Goal: Information Seeking & Learning: Learn about a topic

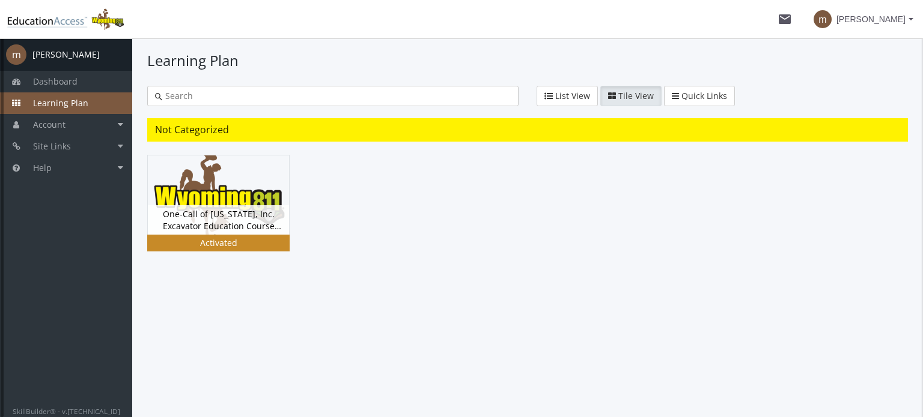
click at [196, 237] on div "Activated" at bounding box center [219, 243] width 138 height 12
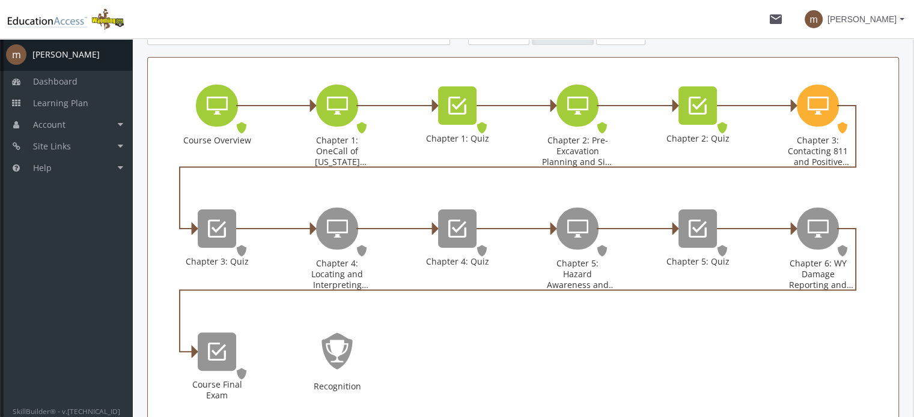
scroll to position [280, 0]
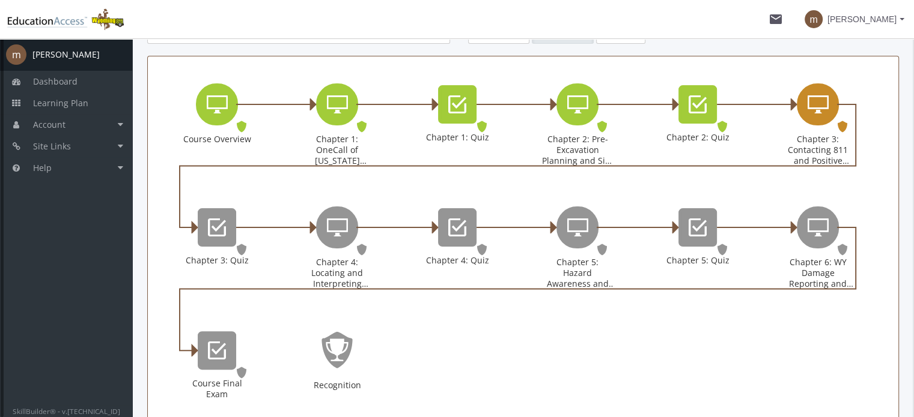
click at [822, 118] on div "Chapter 3: Contacting 811 and Positive Response" at bounding box center [818, 104] width 42 height 42
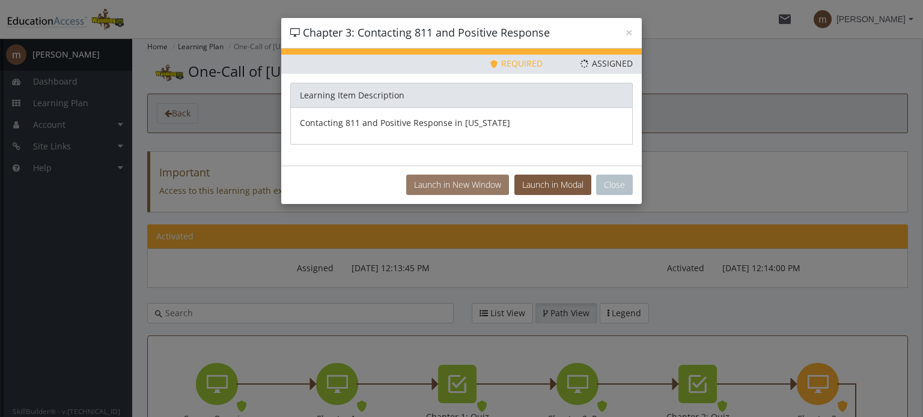
click at [484, 184] on button "Launch in New Window" at bounding box center [457, 185] width 103 height 20
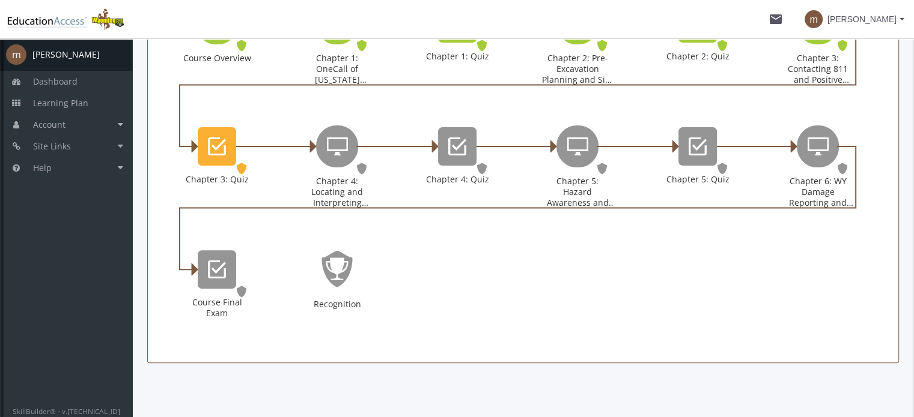
scroll to position [360, 0]
click at [227, 157] on div "Chapter 3: Quiz" at bounding box center [217, 147] width 38 height 38
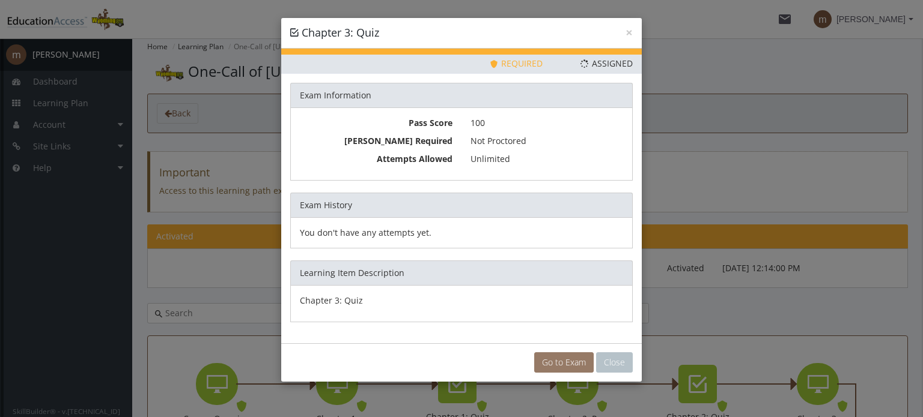
click at [579, 363] on link "Go to Exam" at bounding box center [563, 363] width 59 height 20
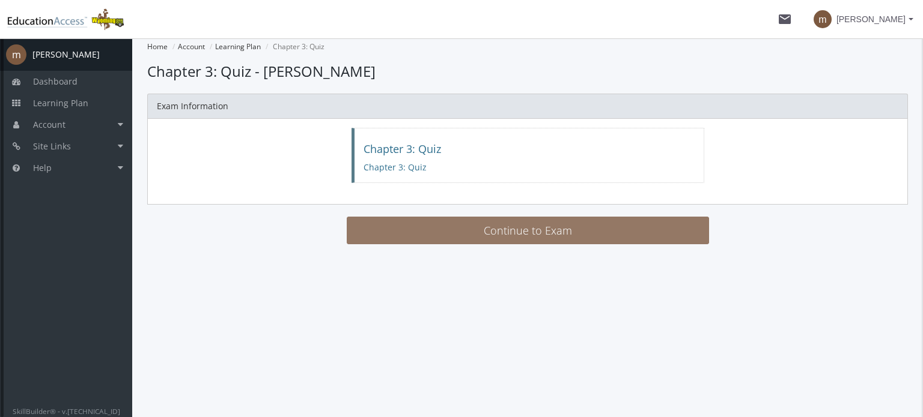
click at [574, 225] on button "Continue to Exam" at bounding box center [528, 231] width 362 height 28
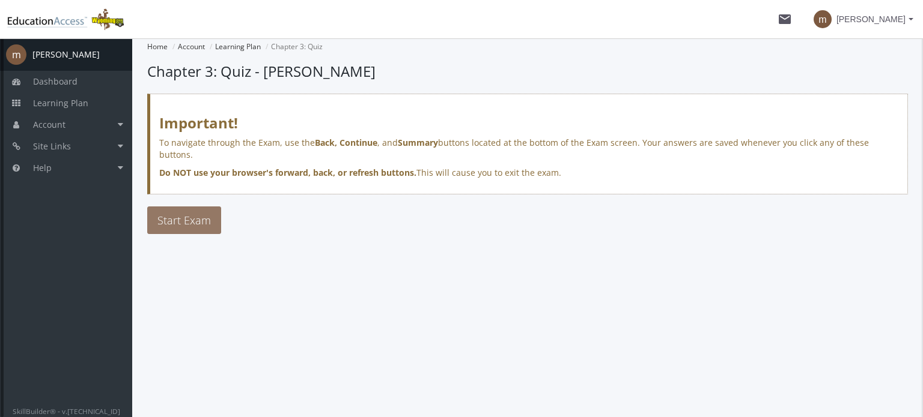
click at [168, 213] on span "Start Exam" at bounding box center [183, 220] width 53 height 14
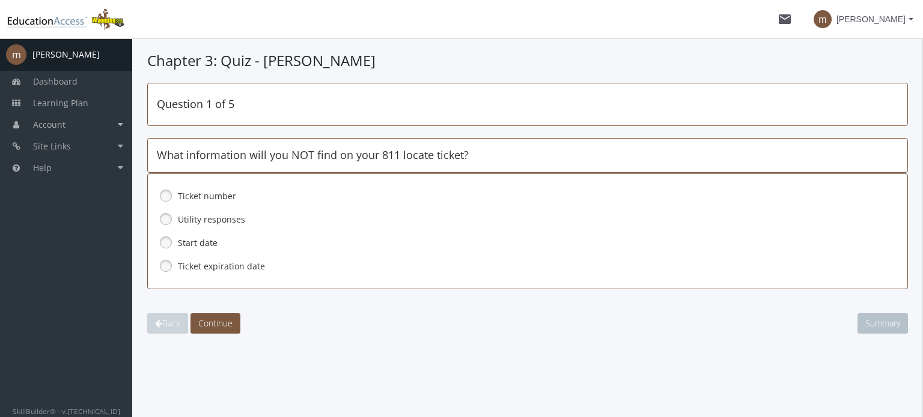
click at [233, 219] on label "Utility responses" at bounding box center [511, 220] width 667 height 12
click at [227, 319] on span "Continue" at bounding box center [215, 323] width 34 height 11
click at [189, 269] on label "All the above" at bounding box center [511, 267] width 667 height 12
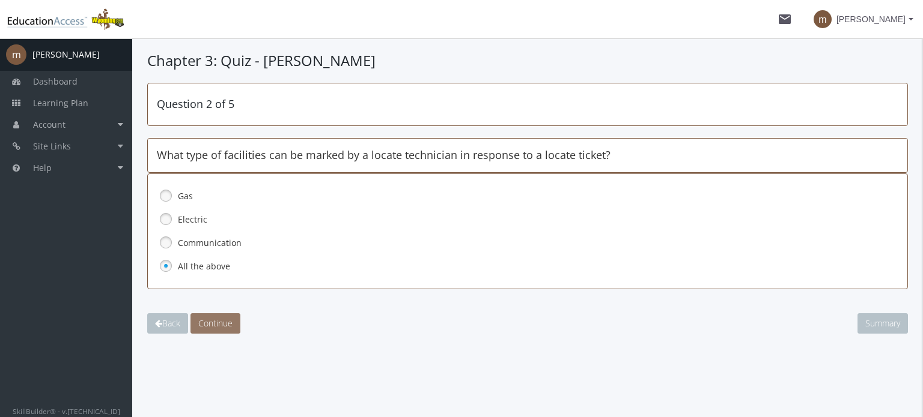
click at [219, 327] on span "Continue" at bounding box center [215, 323] width 34 height 11
click at [163, 188] on link at bounding box center [166, 196] width 18 height 18
click at [210, 318] on span "Continue" at bounding box center [215, 323] width 34 height 11
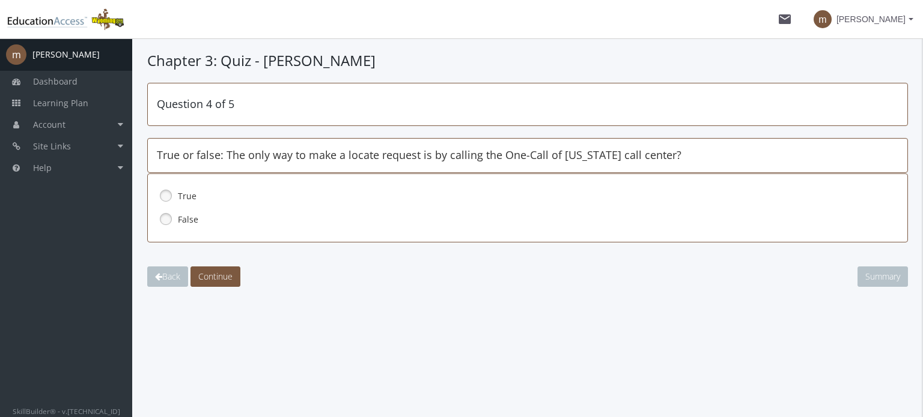
click at [188, 216] on label "False" at bounding box center [511, 220] width 667 height 12
click at [238, 269] on button "Continue" at bounding box center [215, 277] width 50 height 20
click at [188, 220] on label "False" at bounding box center [511, 220] width 667 height 12
click at [223, 283] on button "Continue" at bounding box center [215, 277] width 50 height 20
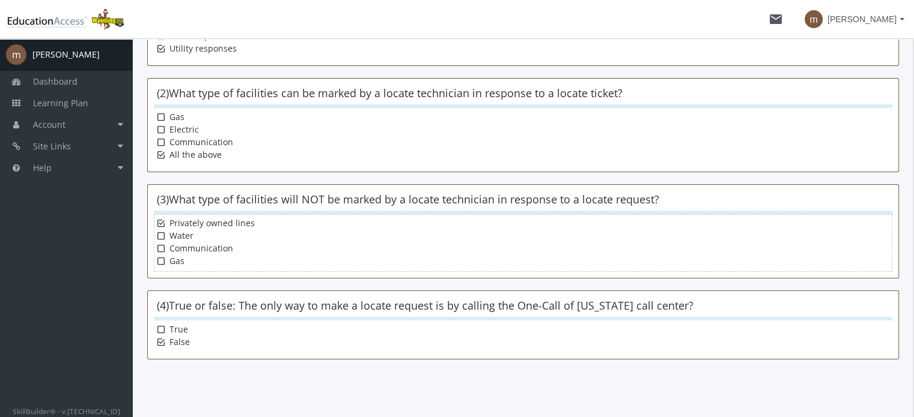
scroll to position [305, 0]
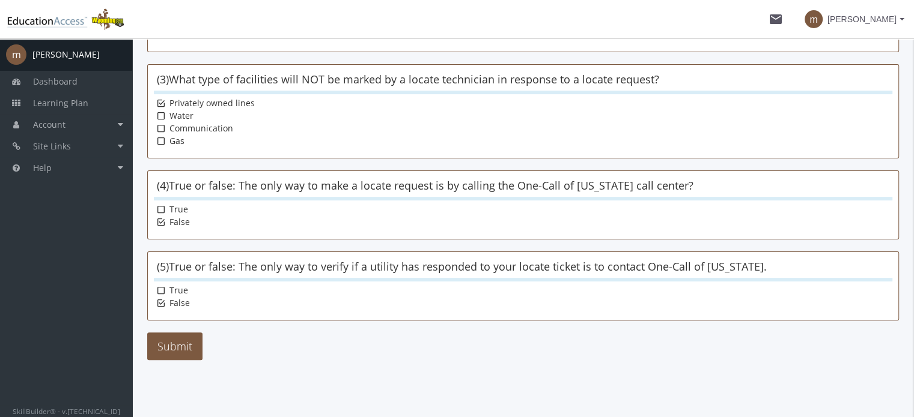
click at [175, 359] on main-section "Chapter 3: Quiz - [PERSON_NAME] Please review all the questions. Click your ans…" at bounding box center [522, 77] width 751 height 663
click at [180, 333] on button "Submit" at bounding box center [174, 347] width 55 height 28
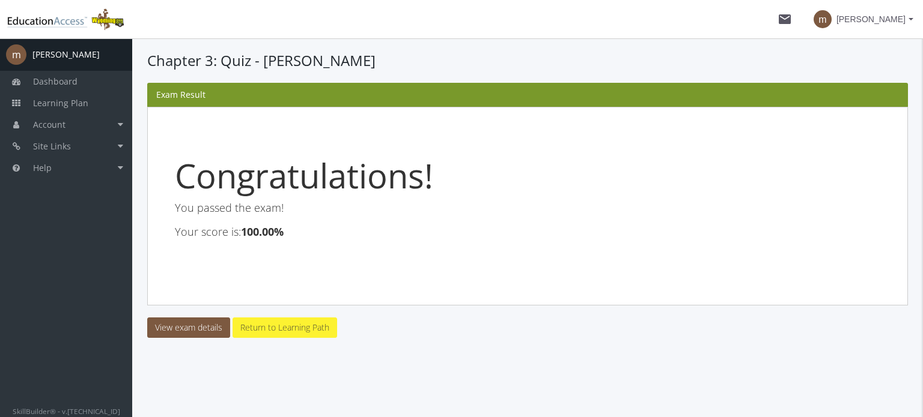
click at [292, 329] on link "Return to Learning Path" at bounding box center [284, 328] width 105 height 20
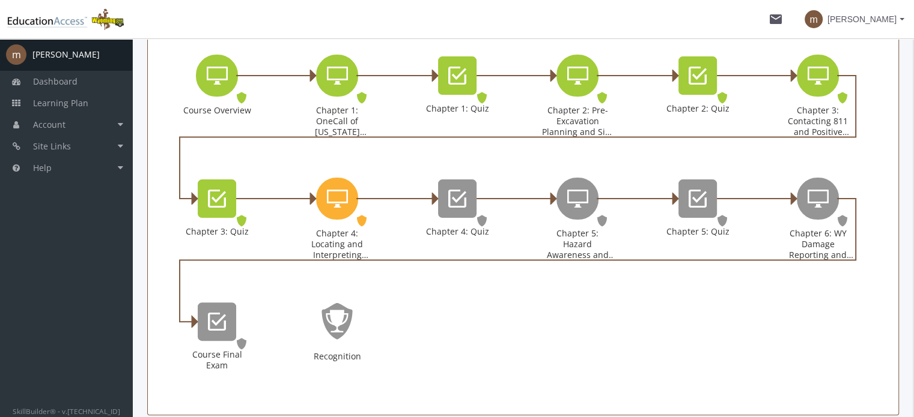
scroll to position [311, 0]
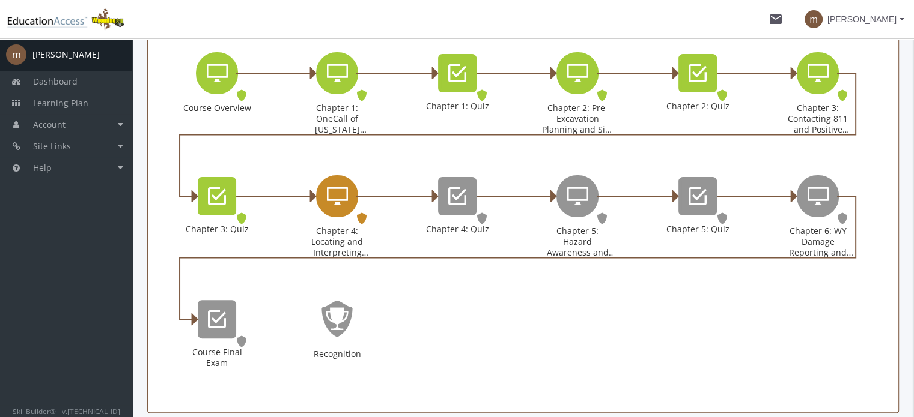
click at [341, 196] on icon "Chapter 4: Locating and Interpreting Markings" at bounding box center [337, 196] width 21 height 24
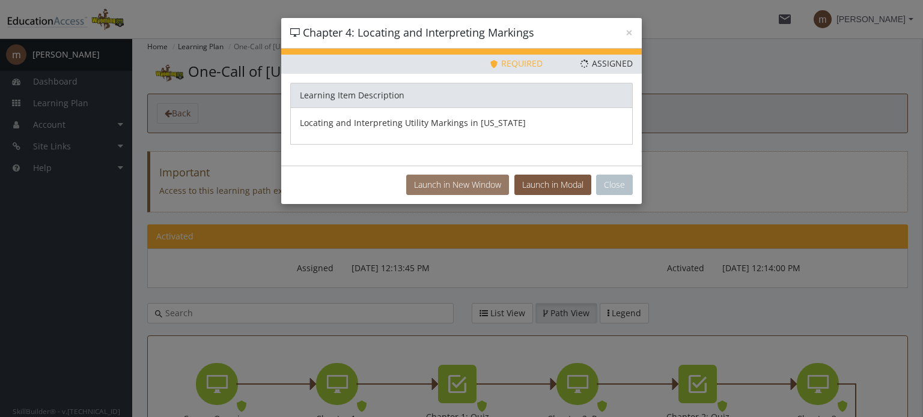
click at [462, 180] on button "Launch in New Window" at bounding box center [457, 185] width 103 height 20
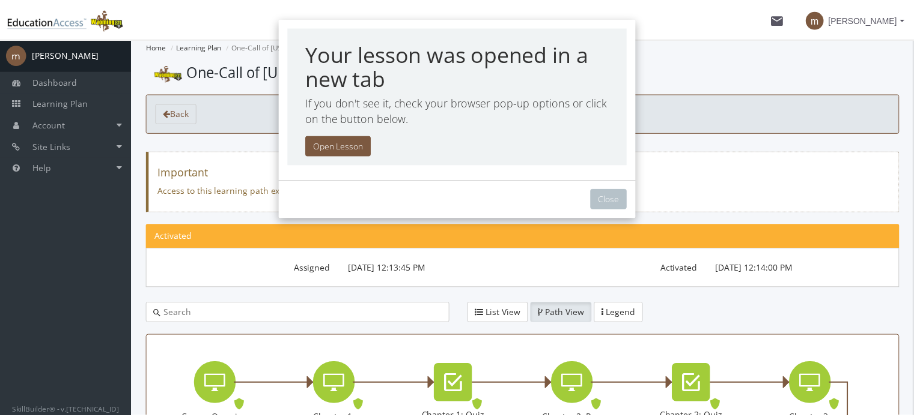
scroll to position [320, 0]
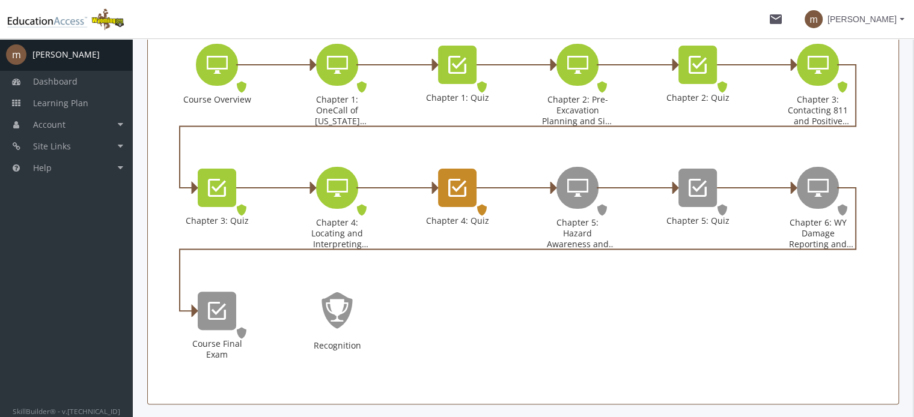
click at [454, 199] on div "Chapter 4: Quiz" at bounding box center [457, 188] width 38 height 38
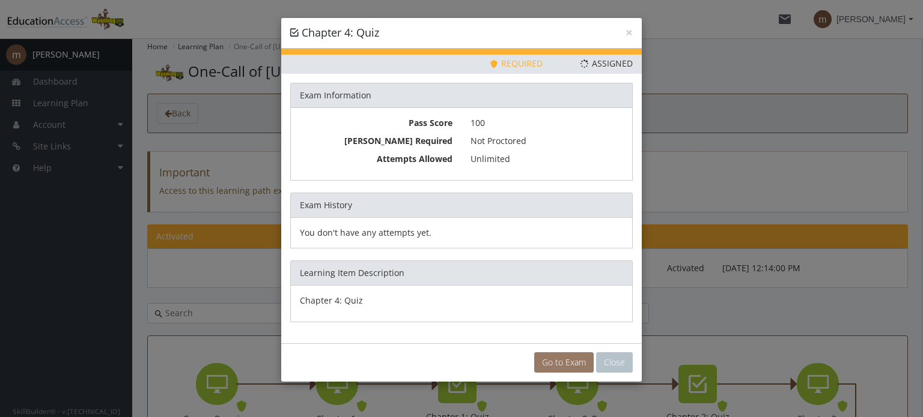
click at [545, 365] on link "Go to Exam" at bounding box center [563, 363] width 59 height 20
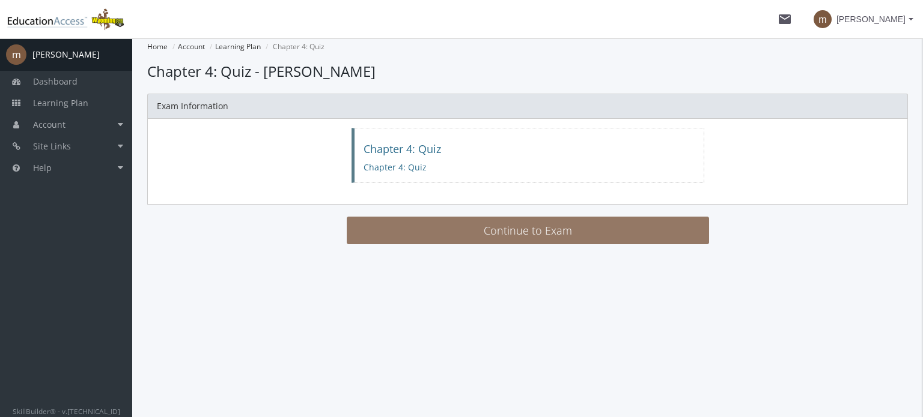
click at [568, 230] on button "Continue to Exam" at bounding box center [528, 231] width 362 height 28
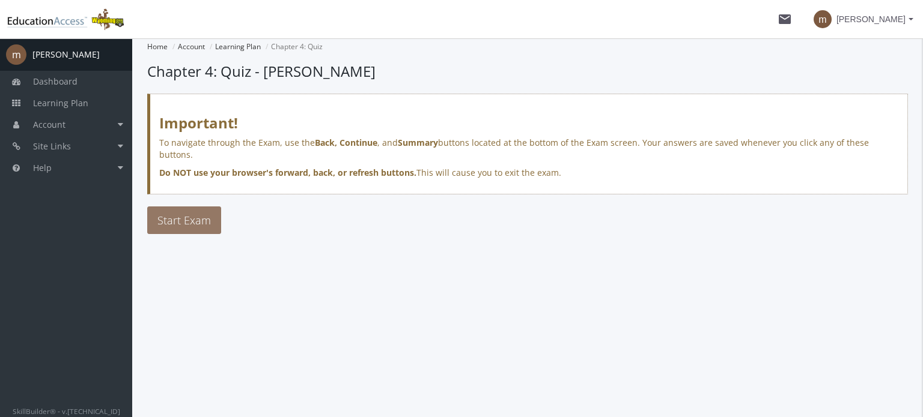
click at [214, 208] on button "Start Exam" at bounding box center [184, 221] width 74 height 28
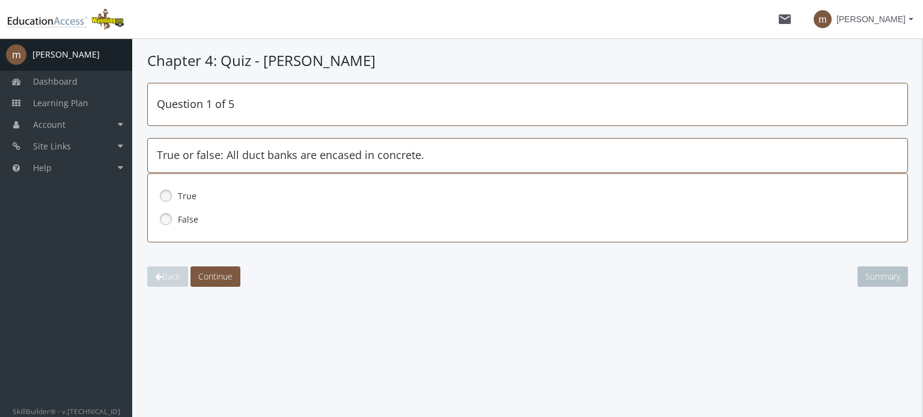
click at [168, 225] on link at bounding box center [166, 219] width 18 height 18
click at [219, 279] on span "Continue" at bounding box center [215, 276] width 34 height 11
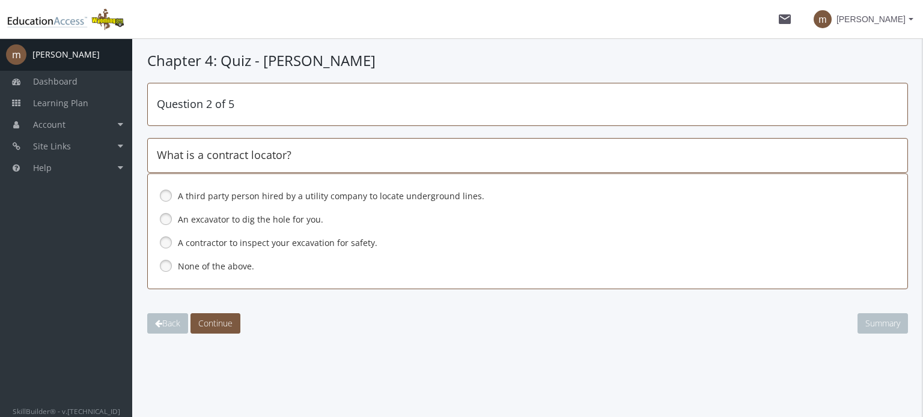
click at [282, 199] on label "A third party person hired by a utility company to locate underground lines." at bounding box center [511, 196] width 667 height 12
click at [231, 326] on span "Continue" at bounding box center [215, 323] width 34 height 11
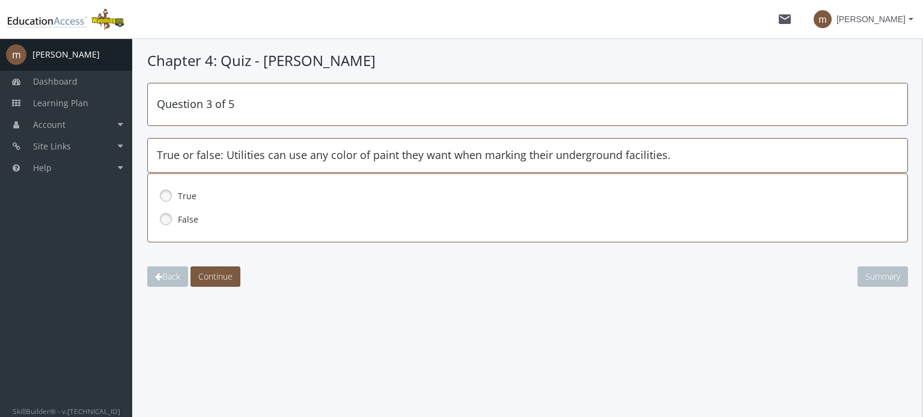
click at [165, 219] on link at bounding box center [166, 219] width 18 height 18
click at [228, 281] on button "Continue" at bounding box center [215, 277] width 50 height 20
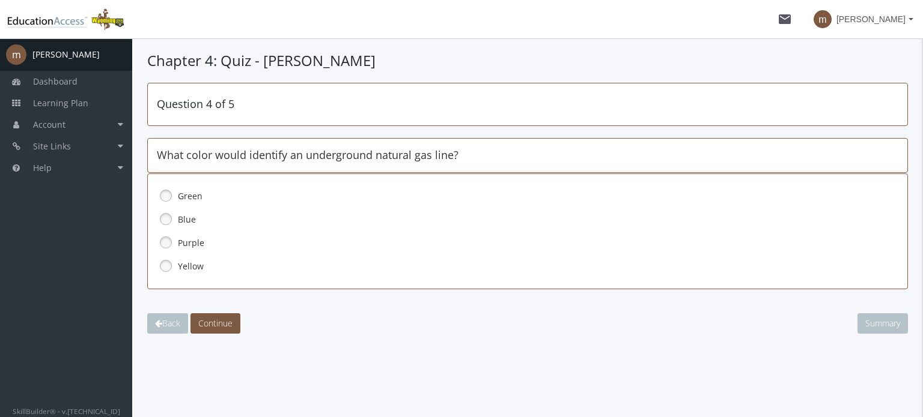
click at [166, 268] on link at bounding box center [166, 266] width 18 height 18
click at [207, 330] on button "Continue" at bounding box center [215, 324] width 50 height 20
click at [306, 221] on label "Two arrows connected with a line in the middle" at bounding box center [511, 220] width 667 height 12
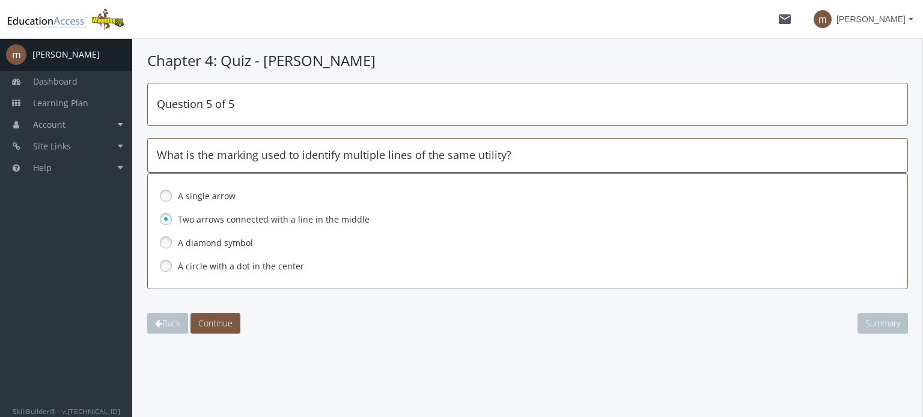
click at [226, 244] on label "A diamond symbol" at bounding box center [511, 243] width 667 height 12
click at [219, 328] on span "Continue" at bounding box center [215, 323] width 34 height 11
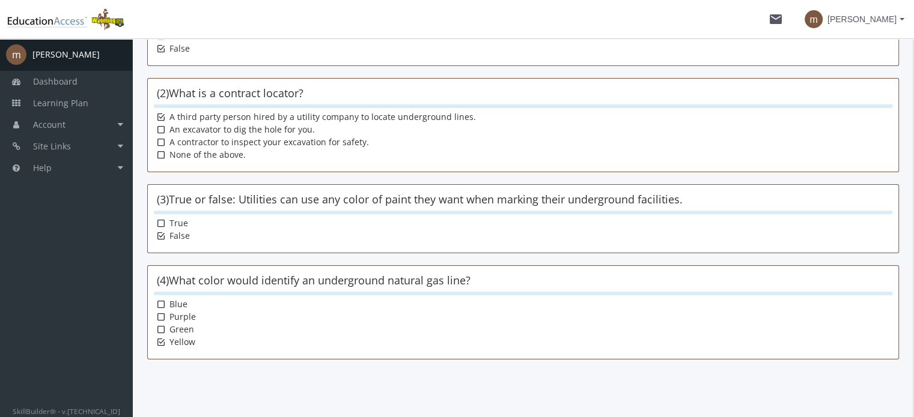
scroll to position [305, 0]
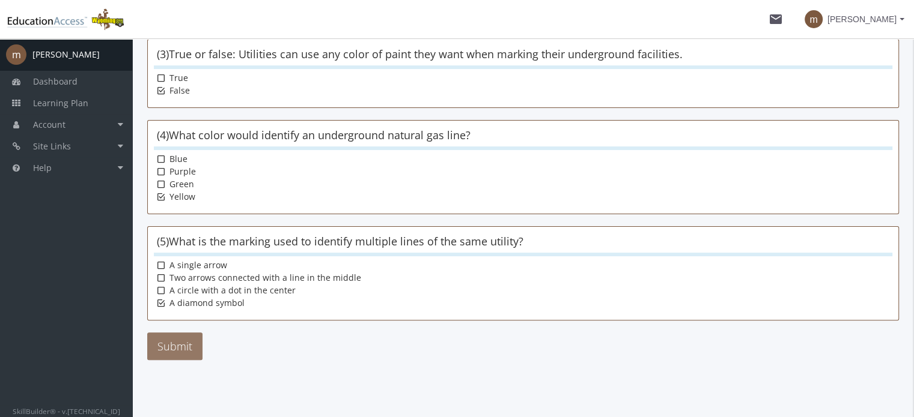
click at [168, 339] on button "Submit" at bounding box center [174, 347] width 55 height 28
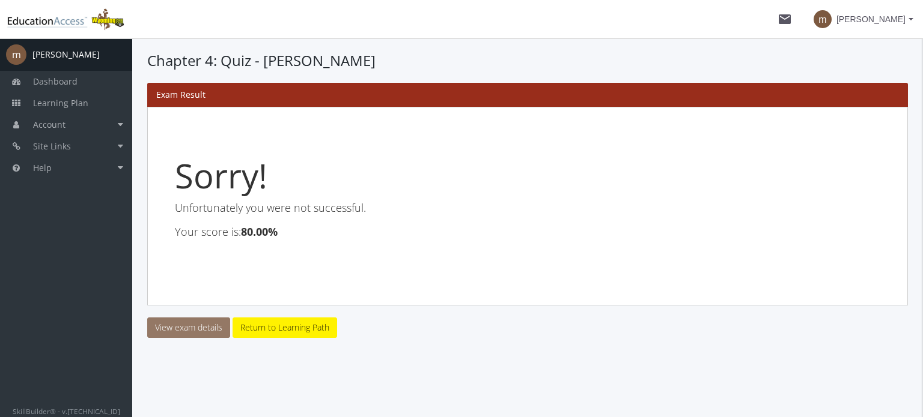
click at [173, 326] on link "View exam details" at bounding box center [188, 328] width 83 height 20
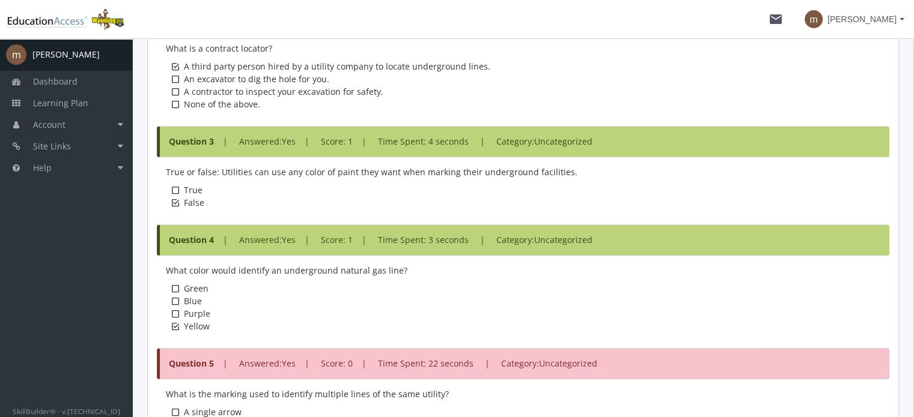
scroll to position [786, 0]
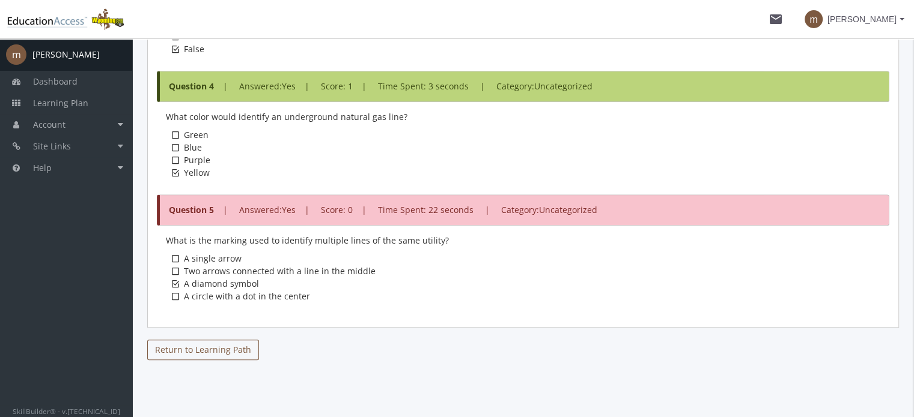
click at [199, 354] on link "Return to Learning Path" at bounding box center [203, 350] width 112 height 20
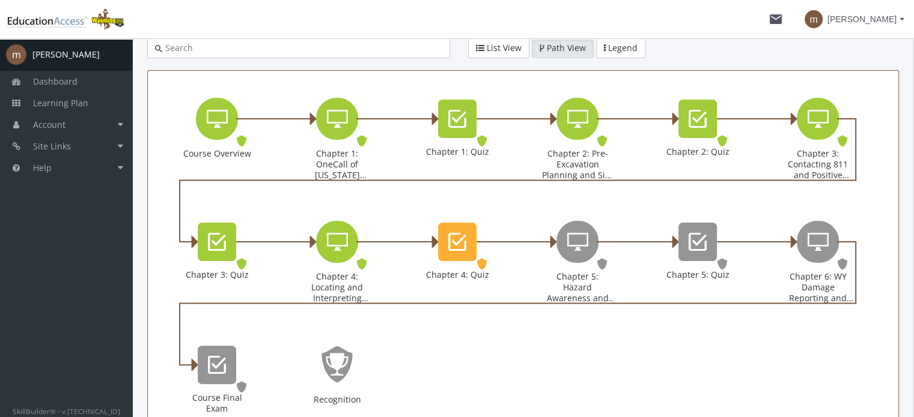
scroll to position [275, 0]
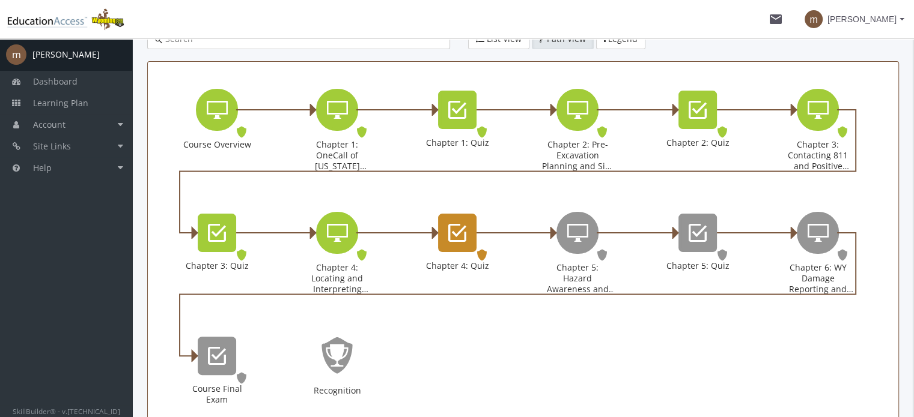
click at [461, 246] on div "Chapter 4: Quiz" at bounding box center [457, 233] width 38 height 38
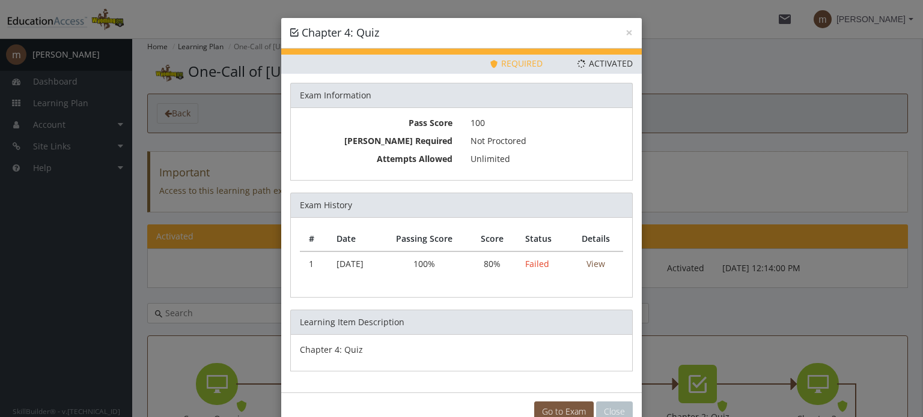
scroll to position [29, 0]
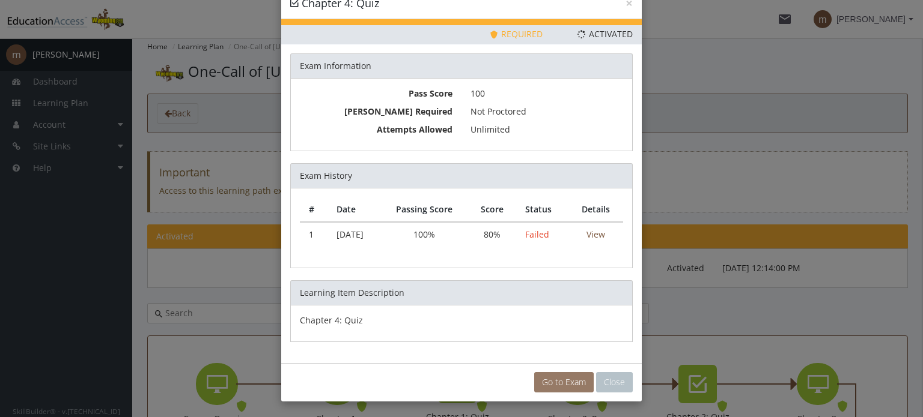
click at [571, 381] on link "Go to Exam" at bounding box center [563, 382] width 59 height 20
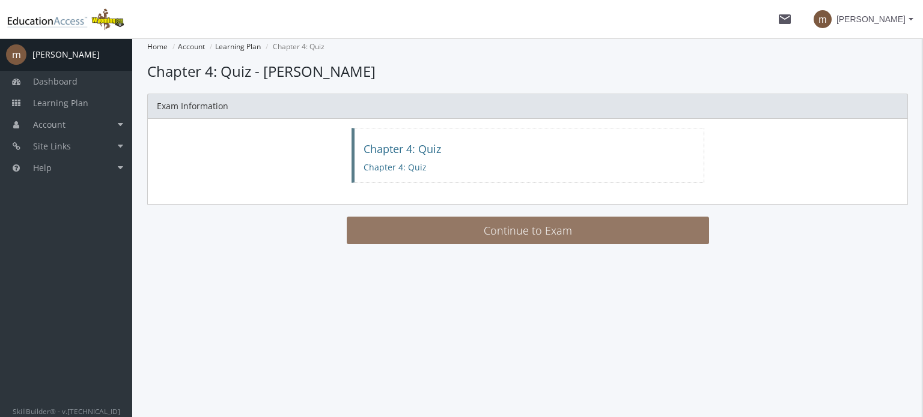
click at [460, 224] on button "Continue to Exam" at bounding box center [528, 231] width 362 height 28
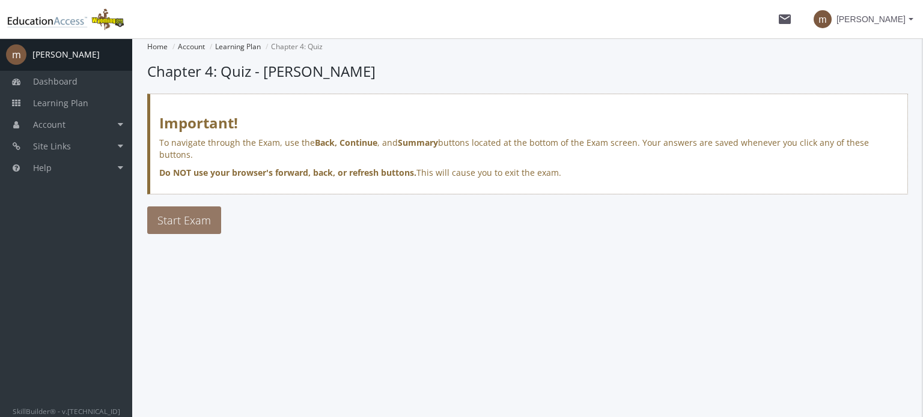
click at [193, 213] on span "Start Exam" at bounding box center [183, 220] width 53 height 14
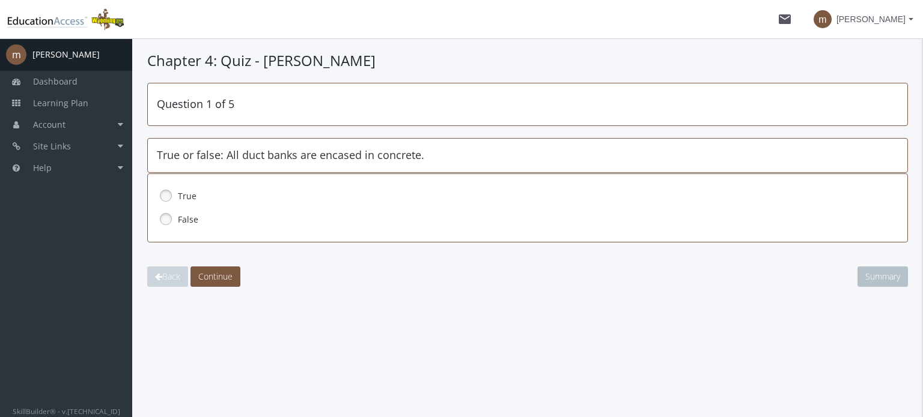
click at [166, 223] on link at bounding box center [166, 219] width 18 height 18
click at [236, 285] on button "Continue" at bounding box center [215, 277] width 50 height 20
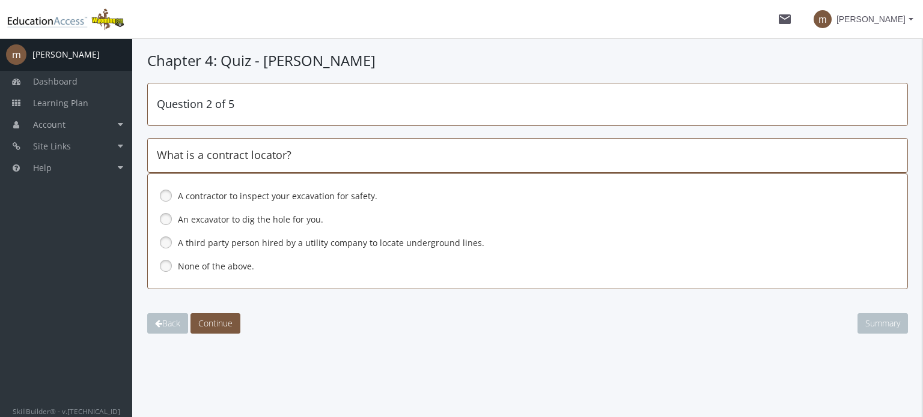
click at [169, 245] on link at bounding box center [166, 243] width 18 height 18
click at [225, 321] on span "Continue" at bounding box center [215, 323] width 34 height 11
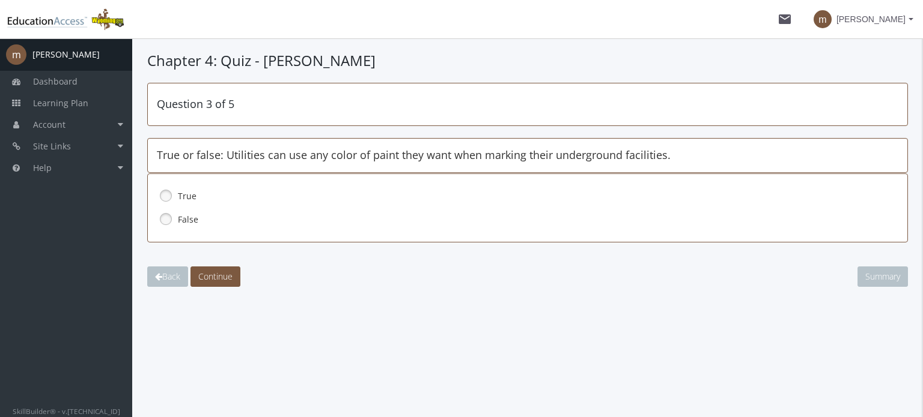
click at [162, 217] on link at bounding box center [166, 219] width 18 height 18
click at [214, 281] on span "Continue" at bounding box center [215, 276] width 34 height 11
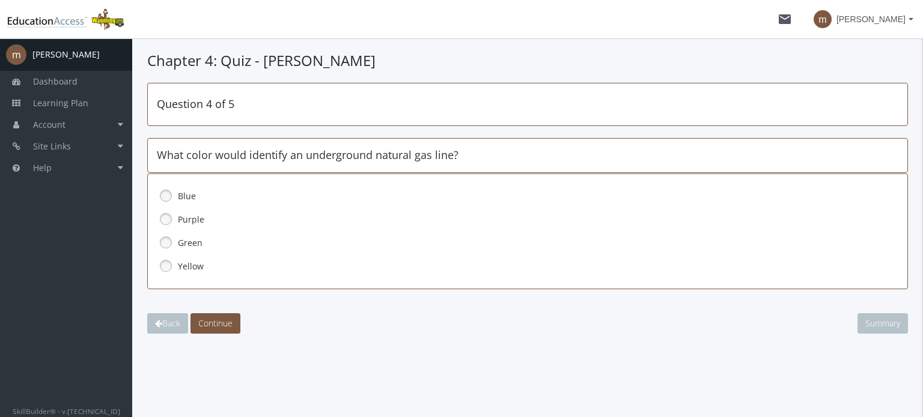
click at [173, 271] on link at bounding box center [166, 266] width 18 height 18
click at [216, 322] on span "Continue" at bounding box center [215, 323] width 34 height 11
click at [209, 223] on label "Two arrows connected with a line in the middle" at bounding box center [511, 220] width 667 height 12
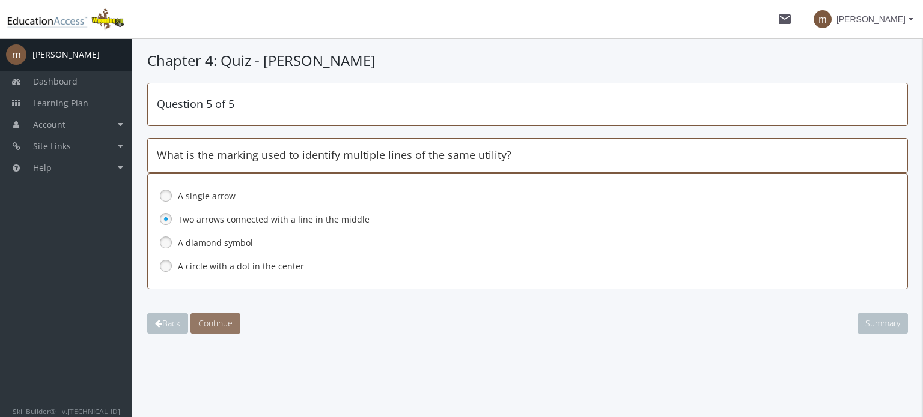
click at [232, 324] on span "Continue" at bounding box center [215, 323] width 34 height 11
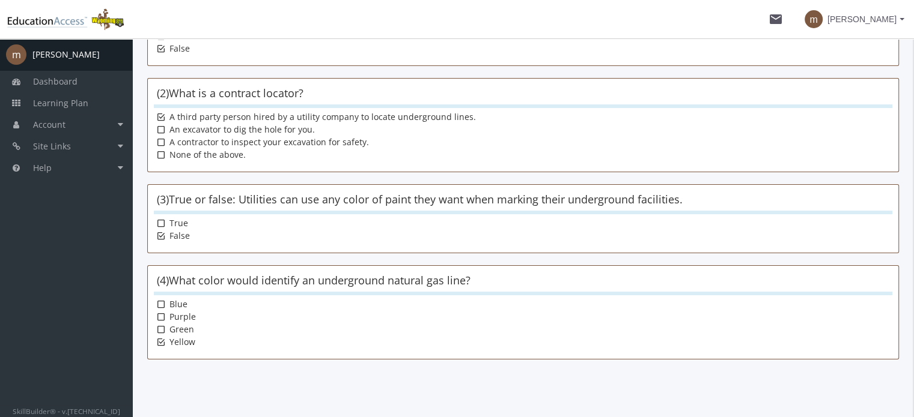
scroll to position [305, 0]
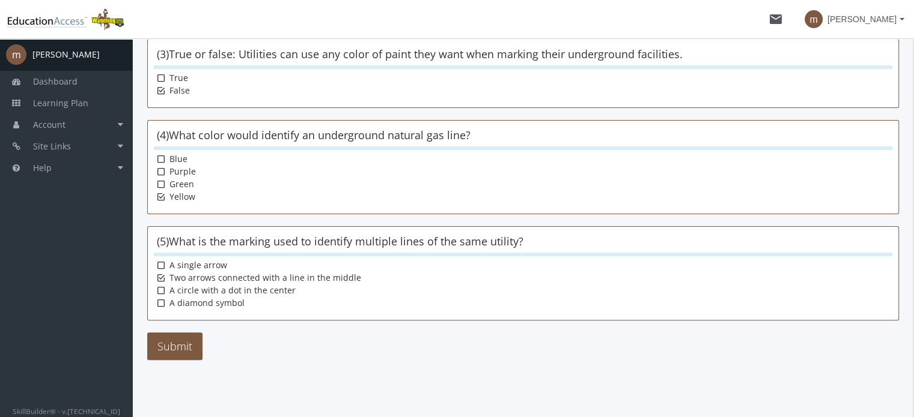
click at [177, 359] on main-section "Chapter 4: Quiz - [PERSON_NAME] Please review all the questions. Click your ans…" at bounding box center [522, 77] width 751 height 663
click at [167, 352] on button "Submit" at bounding box center [174, 347] width 55 height 28
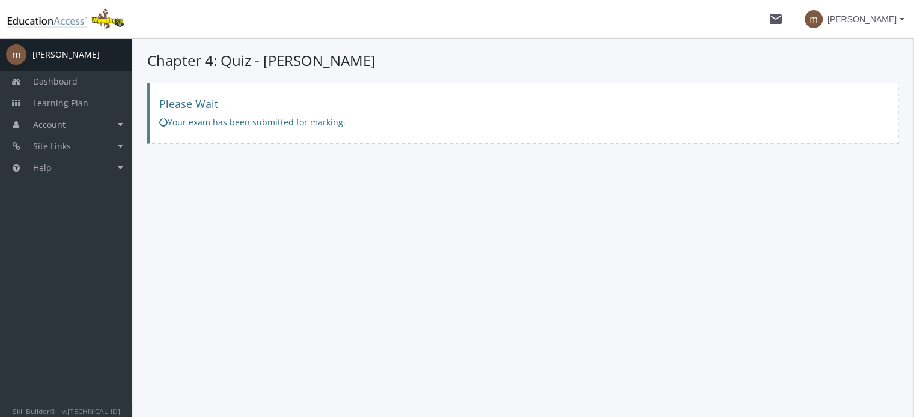
scroll to position [0, 0]
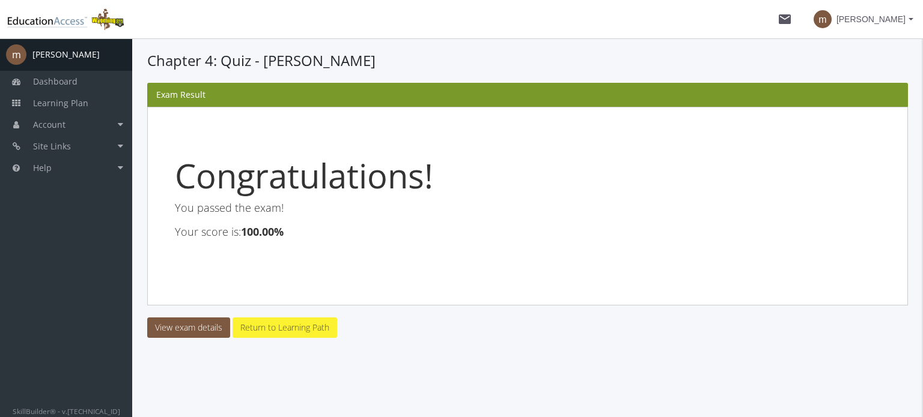
click at [279, 329] on link "Return to Learning Path" at bounding box center [284, 328] width 105 height 20
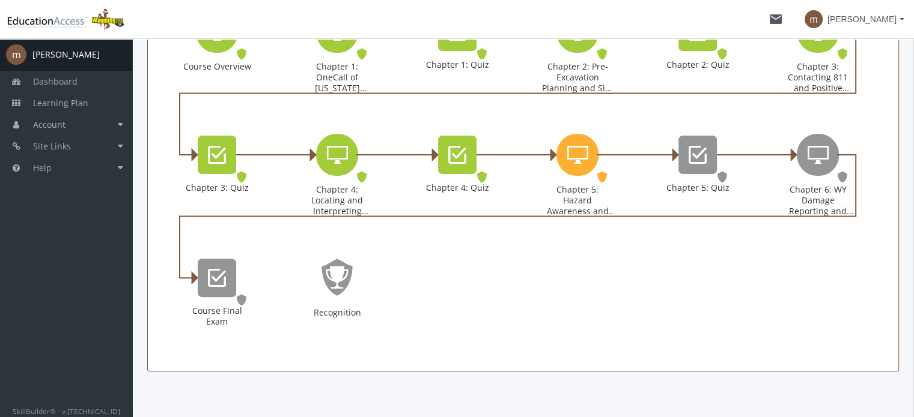
scroll to position [365, 0]
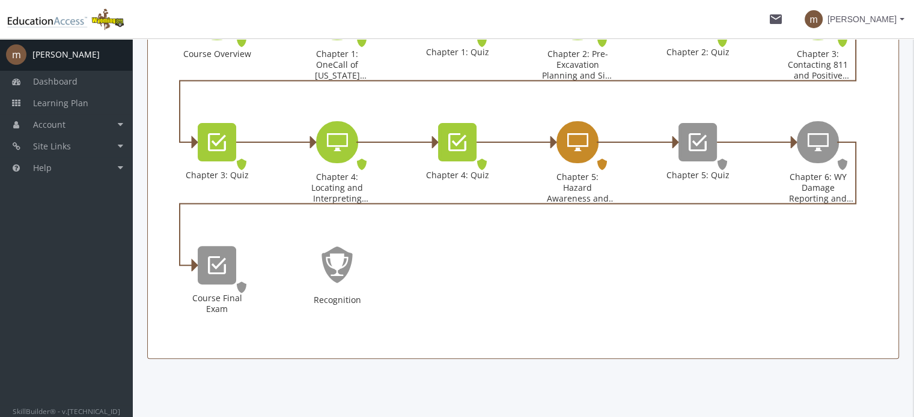
click at [577, 160] on div "Chapter 5: Hazard Awareness and Excavation Best Practices" at bounding box center [577, 142] width 42 height 42
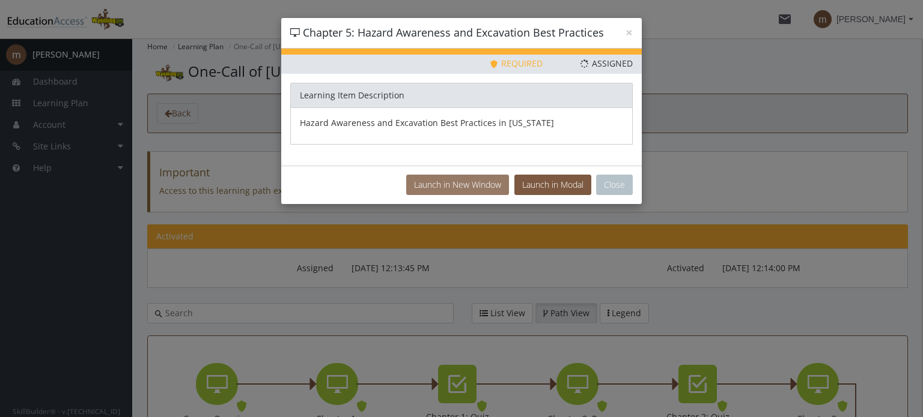
click at [493, 187] on button "Launch in New Window" at bounding box center [457, 185] width 103 height 20
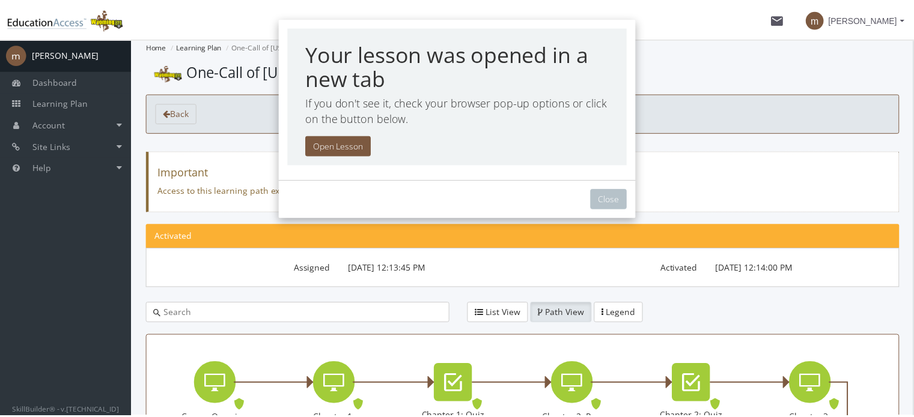
scroll to position [320, 0]
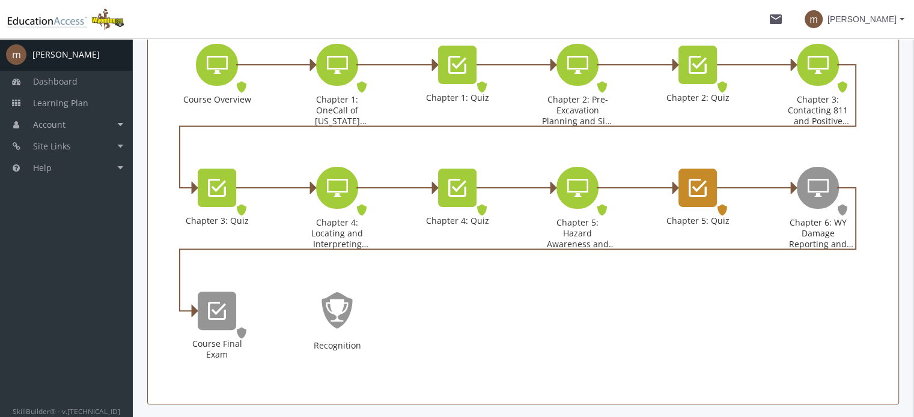
click at [692, 198] on icon "Chapter 5: Quiz" at bounding box center [697, 188] width 18 height 24
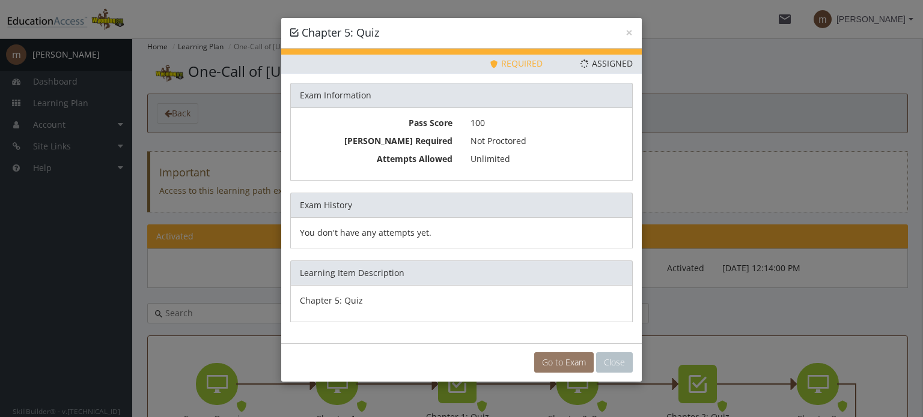
click at [548, 361] on link "Go to Exam" at bounding box center [563, 363] width 59 height 20
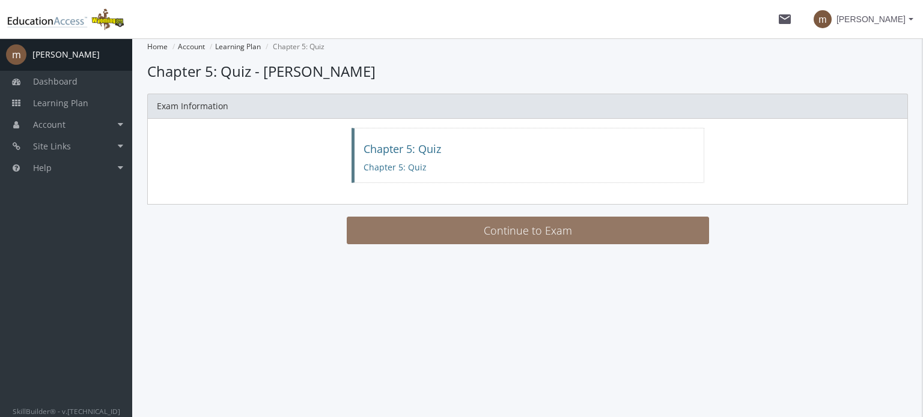
click at [485, 230] on button "Continue to Exam" at bounding box center [528, 231] width 362 height 28
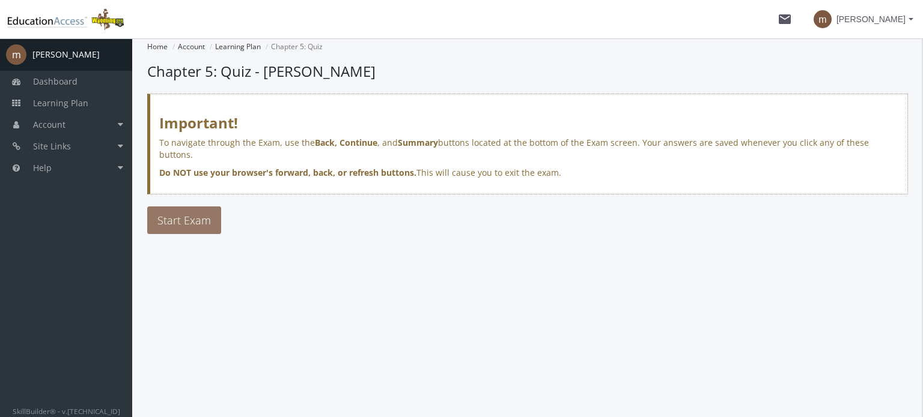
click at [198, 214] on span "Start Exam" at bounding box center [183, 220] width 53 height 14
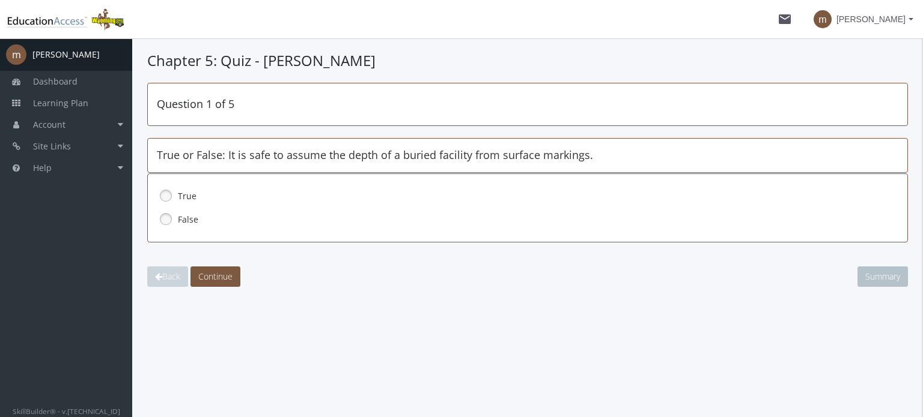
click at [178, 223] on label "False" at bounding box center [511, 220] width 667 height 12
click at [228, 282] on button "Continue" at bounding box center [215, 277] width 50 height 20
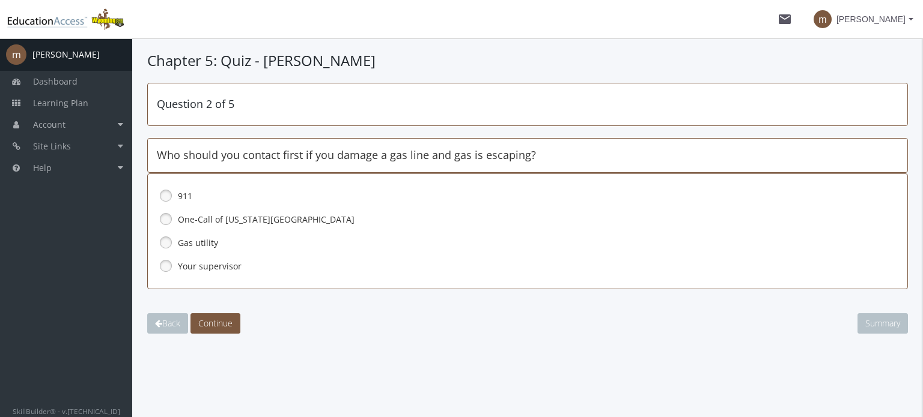
click at [191, 200] on label "911" at bounding box center [511, 196] width 667 height 12
click at [221, 327] on span "Continue" at bounding box center [215, 323] width 34 height 11
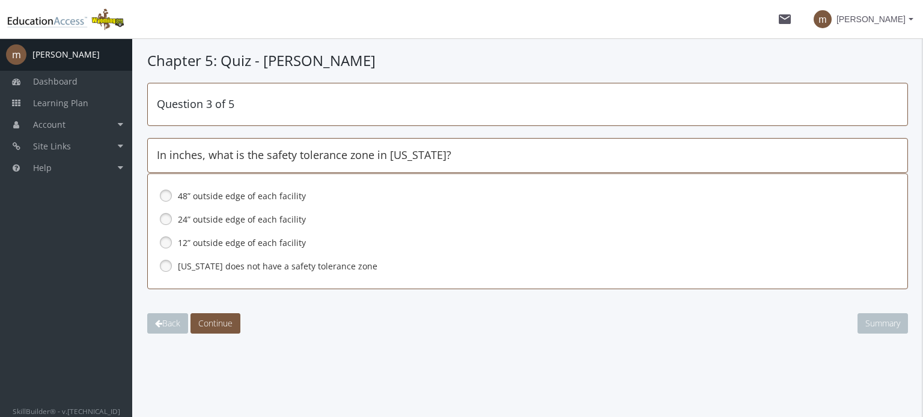
click at [255, 201] on label "48” outside edge of each facility" at bounding box center [511, 196] width 667 height 12
click at [227, 323] on span "Continue" at bounding box center [215, 323] width 34 height 11
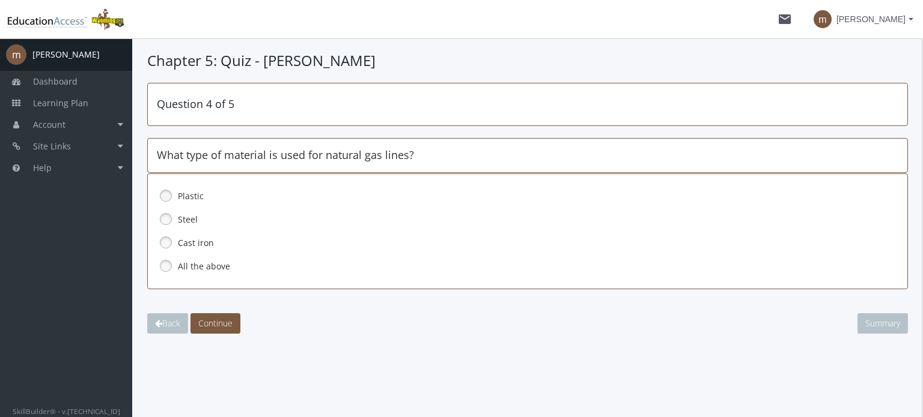
click at [166, 267] on link at bounding box center [166, 266] width 18 height 18
click at [232, 331] on button "Continue" at bounding box center [215, 324] width 50 height 20
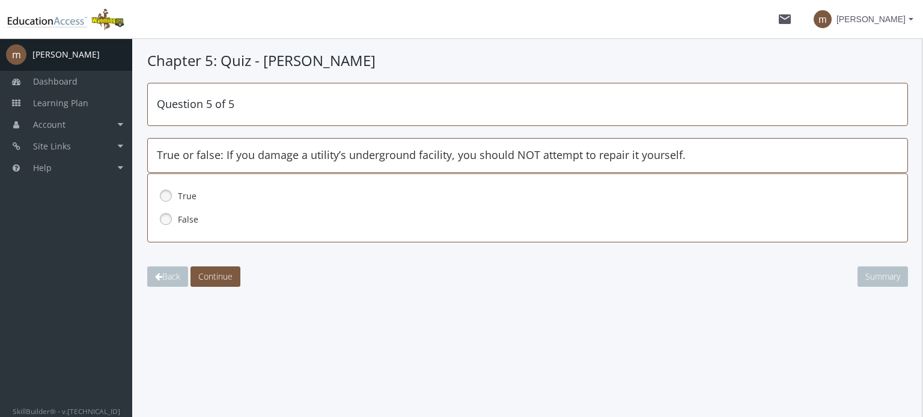
click at [178, 192] on label "True" at bounding box center [511, 196] width 667 height 12
click at [219, 281] on button "Continue" at bounding box center [215, 277] width 50 height 20
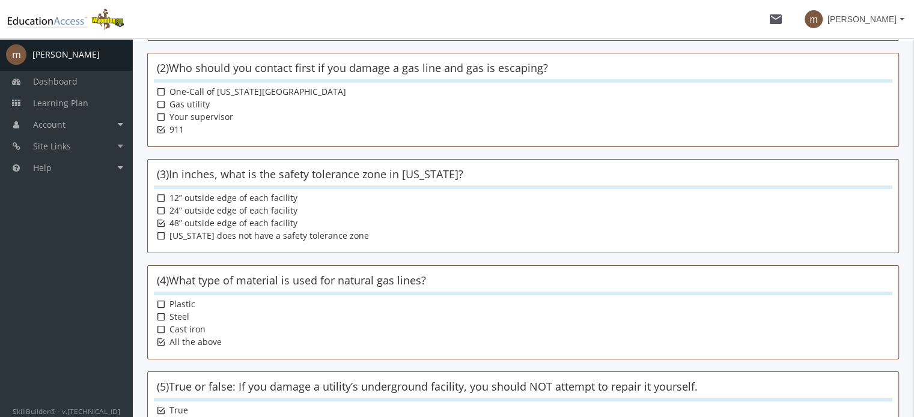
scroll to position [305, 0]
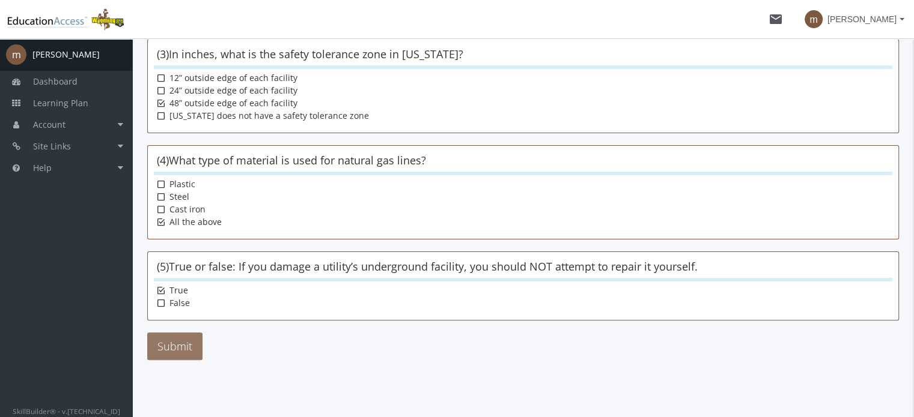
click at [183, 343] on button "Submit" at bounding box center [174, 347] width 55 height 28
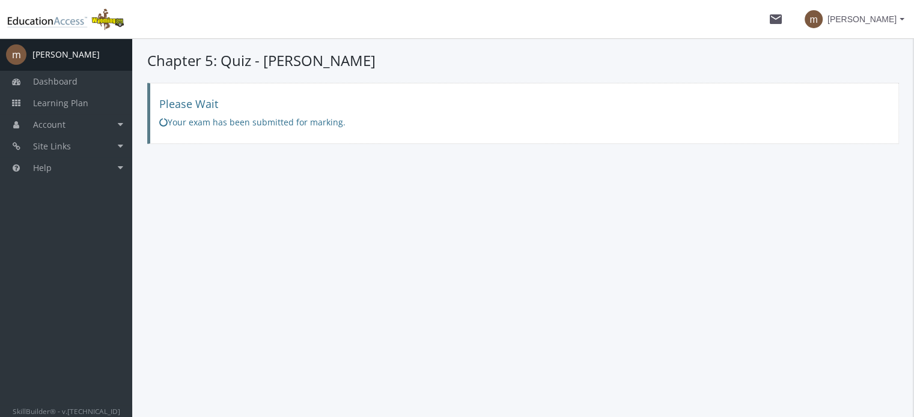
scroll to position [0, 0]
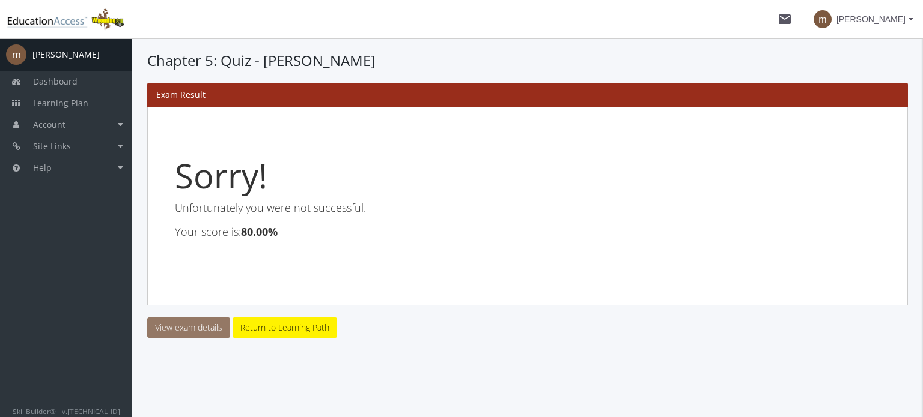
click at [179, 332] on link "View exam details" at bounding box center [188, 328] width 83 height 20
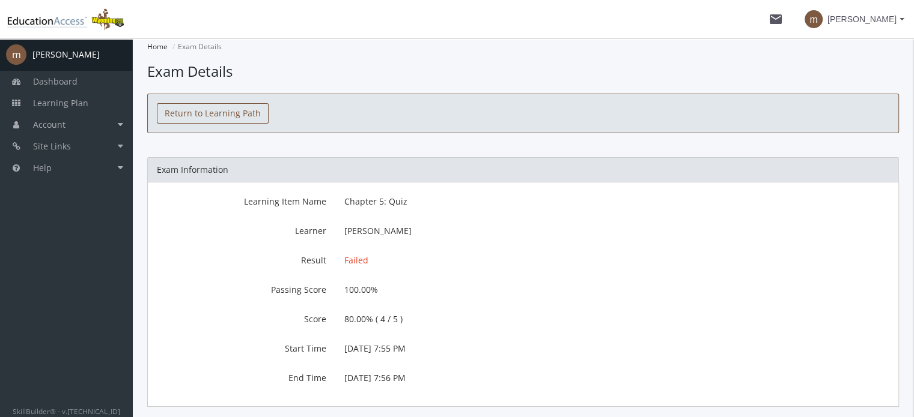
click at [200, 118] on link "Return to Learning Path" at bounding box center [213, 113] width 112 height 20
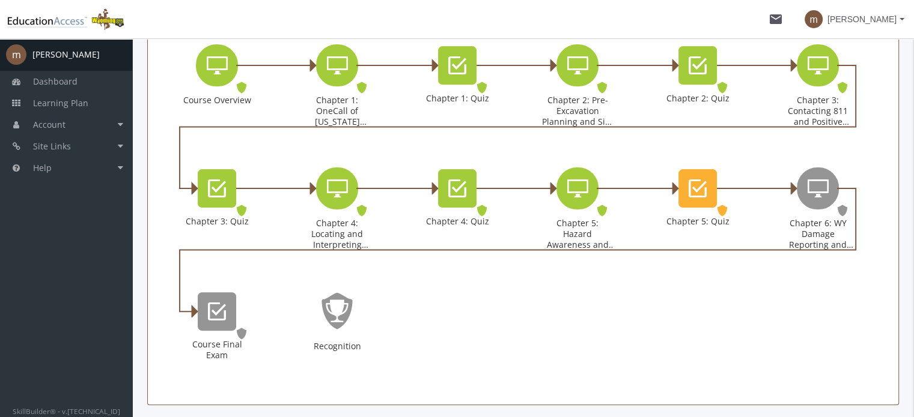
scroll to position [321, 0]
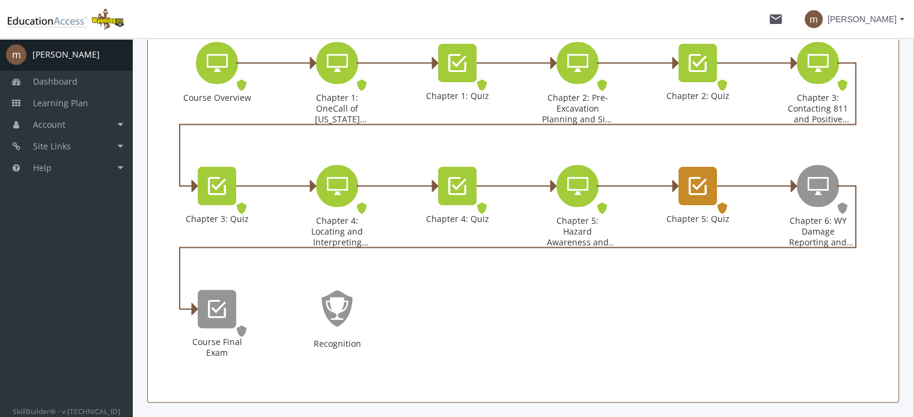
click at [713, 171] on div "Chapter 5: Quiz" at bounding box center [697, 186] width 38 height 38
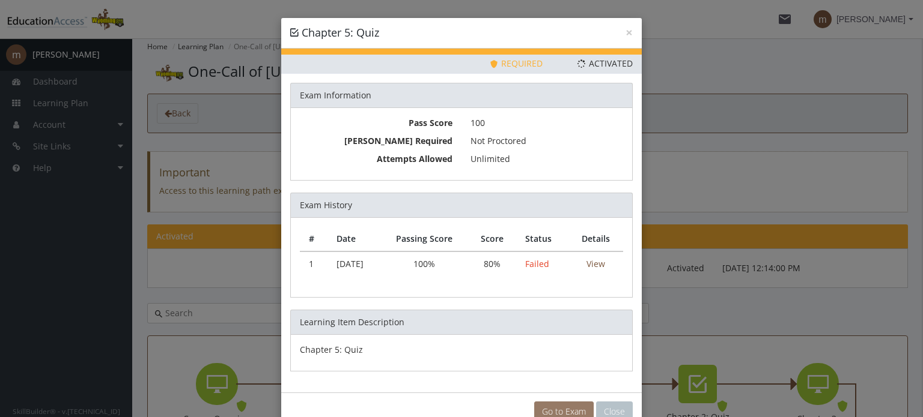
click at [565, 405] on link "Go to Exam" at bounding box center [563, 412] width 59 height 20
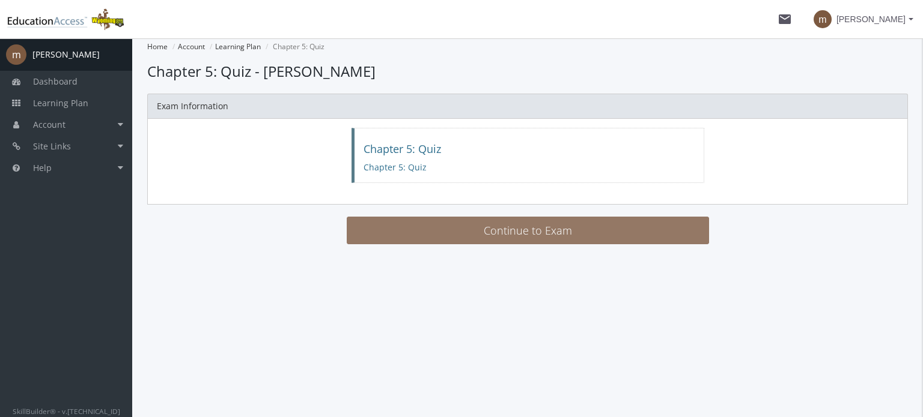
click at [393, 222] on button "Continue to Exam" at bounding box center [528, 231] width 362 height 28
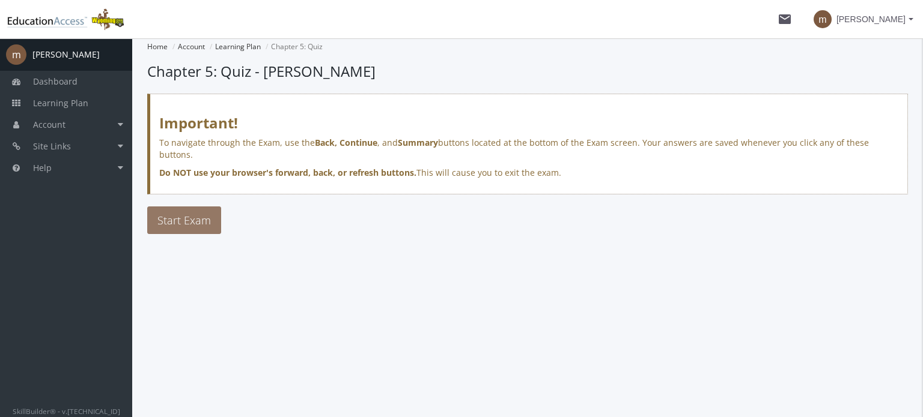
click at [209, 213] on span "Start Exam" at bounding box center [183, 220] width 53 height 14
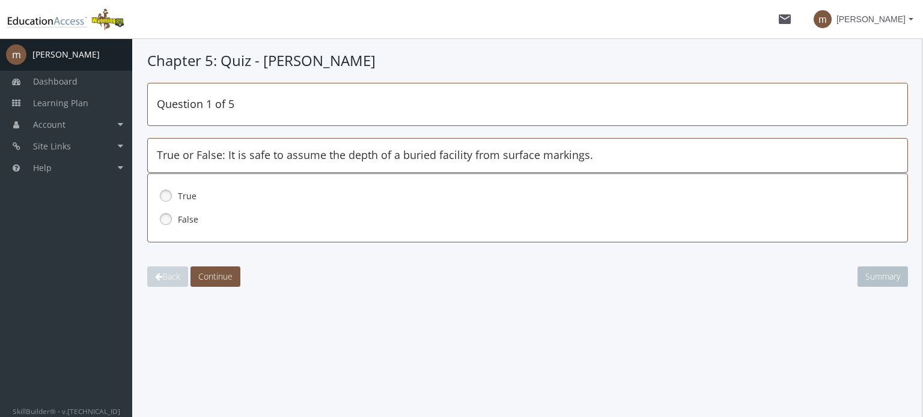
click at [183, 219] on label "False" at bounding box center [511, 220] width 667 height 12
click at [221, 276] on span "Continue" at bounding box center [215, 276] width 34 height 11
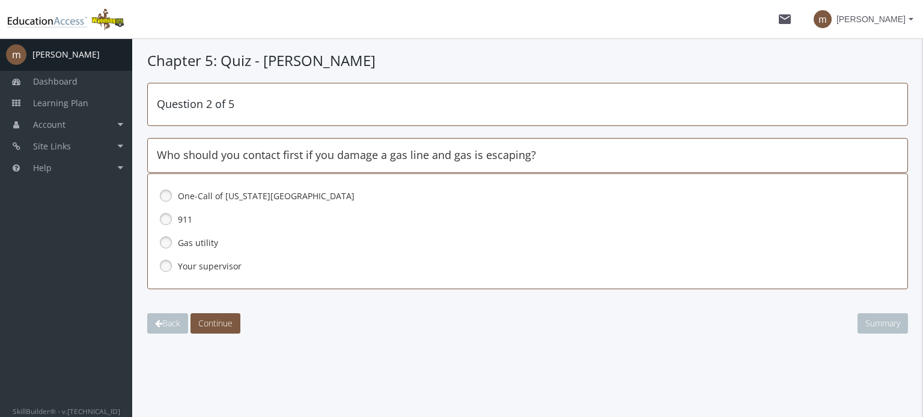
click at [155, 219] on div "One-Call of [US_STATE] center 911 Gas utility Your supervisor" at bounding box center [527, 232] width 760 height 116
click at [169, 219] on link at bounding box center [166, 219] width 18 height 18
drag, startPoint x: 235, startPoint y: 315, endPoint x: 225, endPoint y: 324, distance: 13.6
click at [225, 324] on span "Continue" at bounding box center [215, 323] width 34 height 11
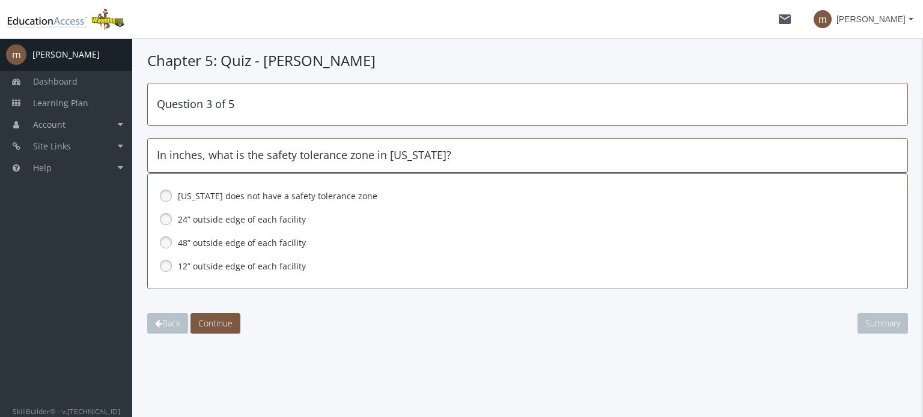
click at [168, 217] on link at bounding box center [166, 219] width 18 height 18
click at [226, 320] on span "Continue" at bounding box center [215, 323] width 34 height 11
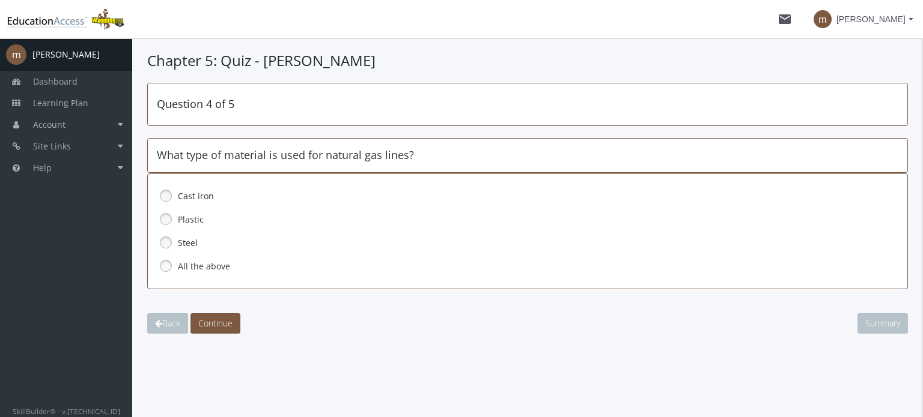
click at [154, 269] on div "Cast iron Plastic Steel All the above" at bounding box center [527, 232] width 760 height 116
click at [168, 266] on link at bounding box center [166, 266] width 18 height 18
click at [211, 329] on button "Continue" at bounding box center [215, 324] width 50 height 20
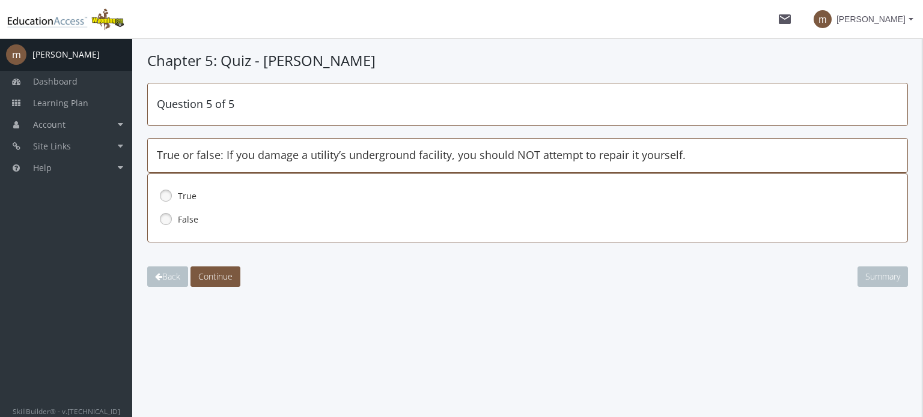
click at [184, 190] on label "True" at bounding box center [511, 196] width 667 height 12
click at [231, 285] on button "Continue" at bounding box center [215, 277] width 50 height 20
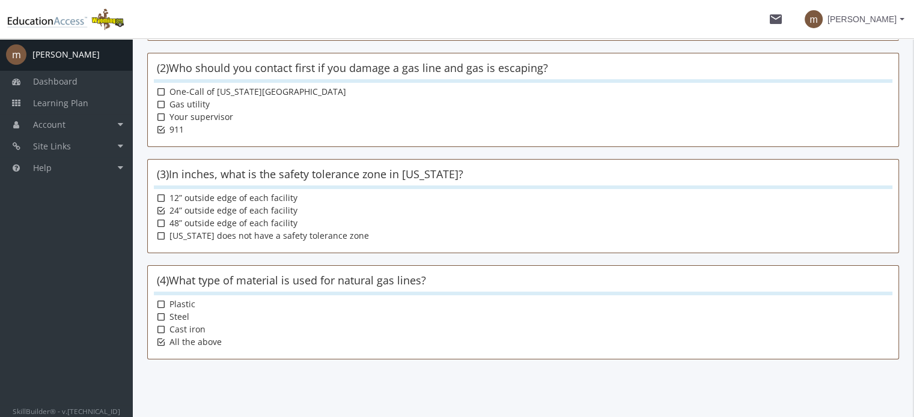
scroll to position [305, 0]
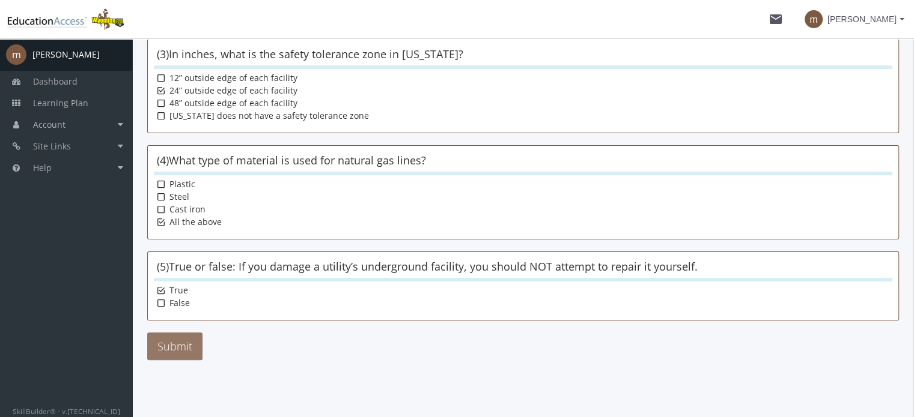
click at [172, 338] on button "Submit" at bounding box center [174, 347] width 55 height 28
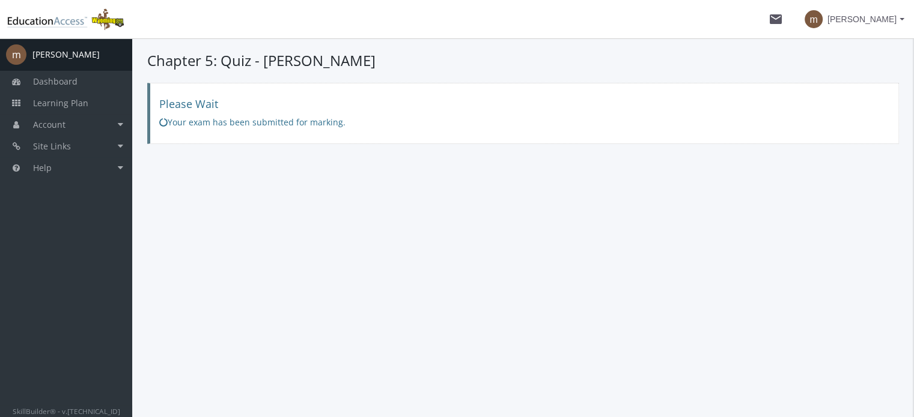
scroll to position [0, 0]
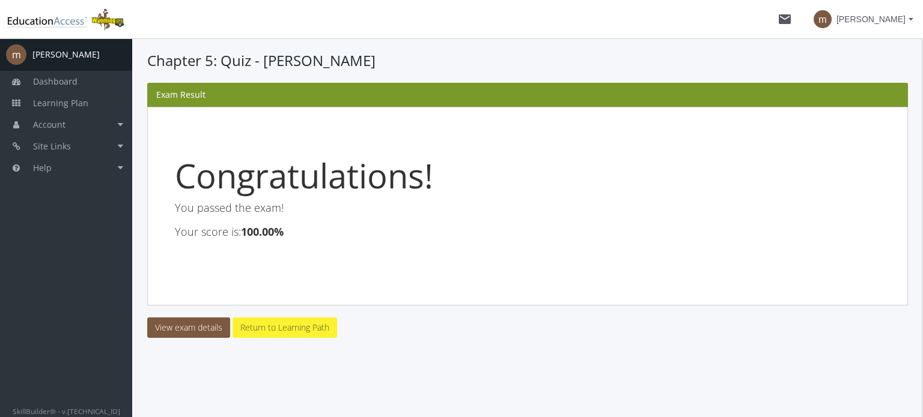
click at [304, 325] on link "Return to Learning Path" at bounding box center [284, 328] width 105 height 20
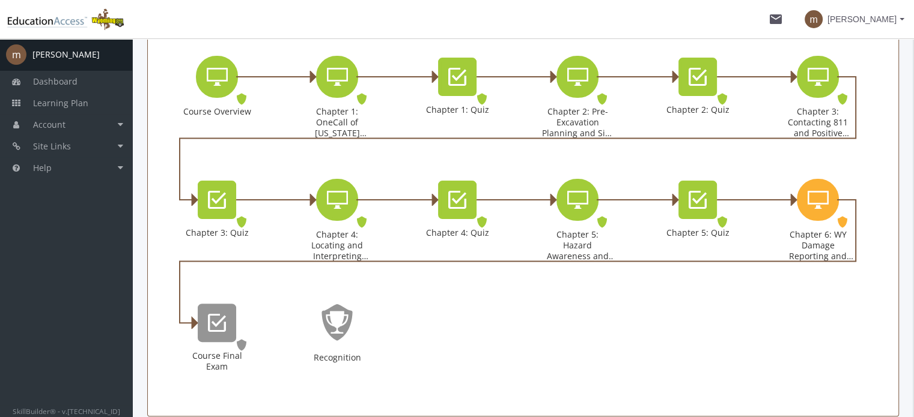
scroll to position [312, 0]
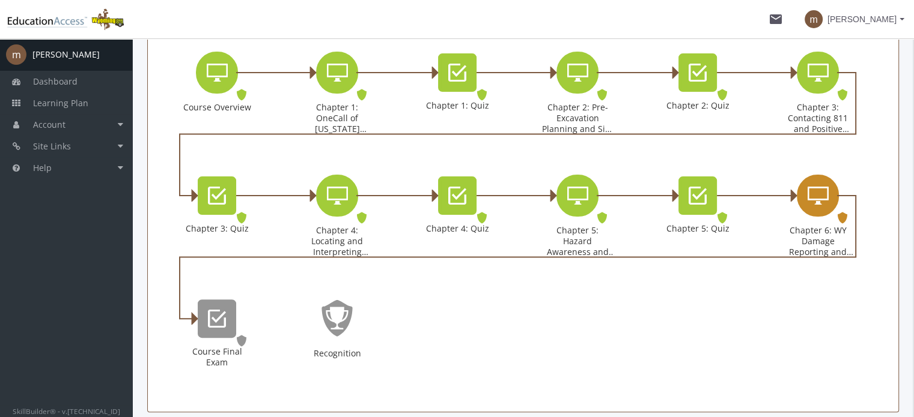
click at [818, 206] on div "Chapter 6: WY Damage Reporting and Enforcement" at bounding box center [818, 196] width 42 height 42
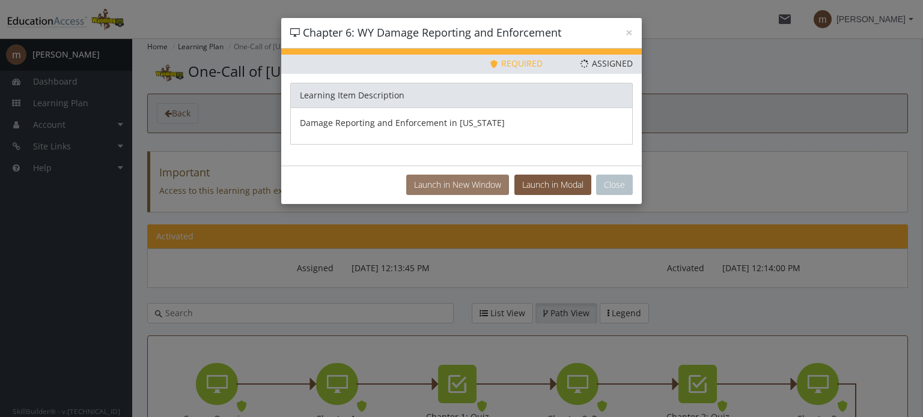
click at [491, 187] on button "Launch in New Window" at bounding box center [457, 185] width 103 height 20
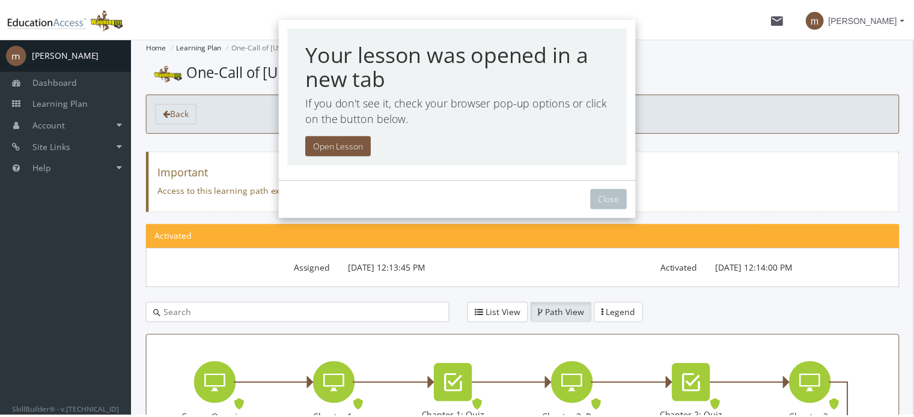
scroll to position [320, 0]
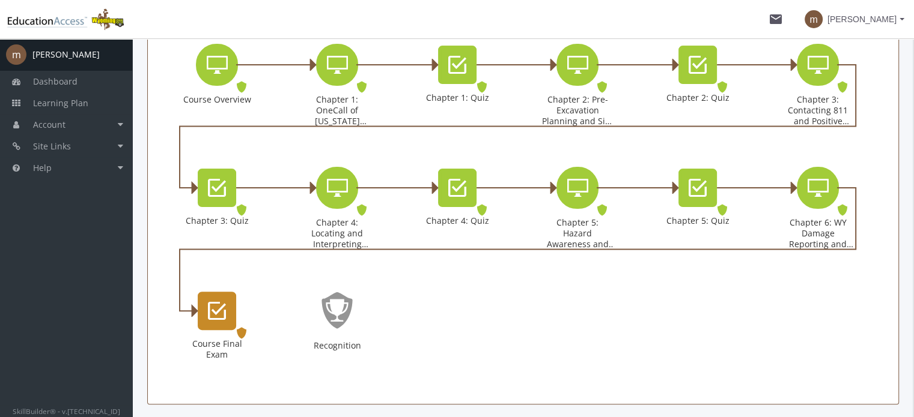
click at [225, 315] on icon "Course Final Exam" at bounding box center [217, 311] width 18 height 24
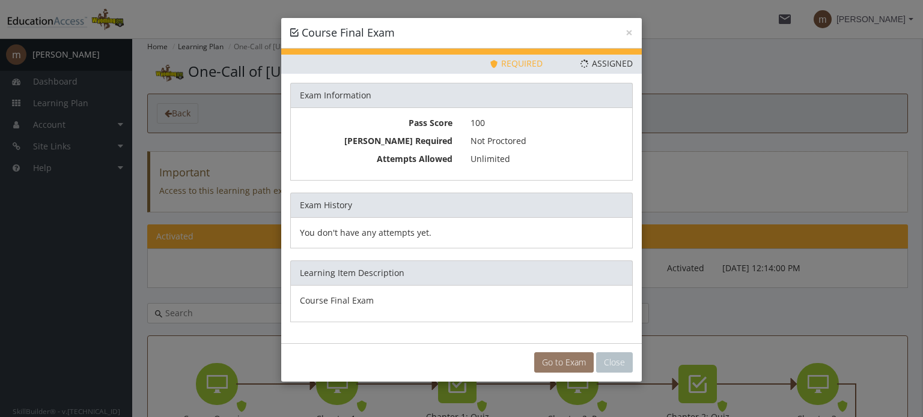
click at [564, 357] on link "Go to Exam" at bounding box center [563, 363] width 59 height 20
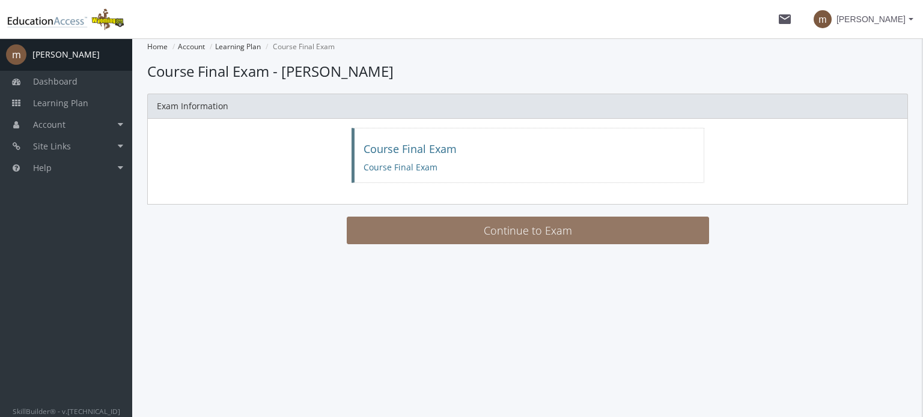
click at [442, 234] on button "Continue to Exam" at bounding box center [528, 231] width 362 height 28
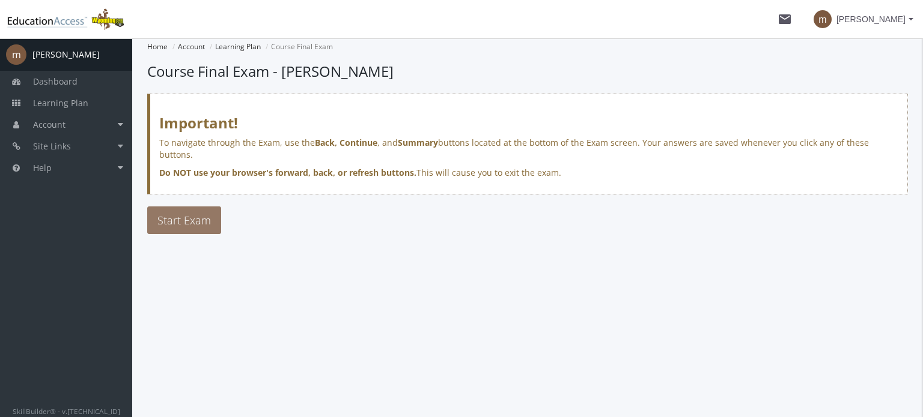
click at [172, 207] on button "Start Exam" at bounding box center [184, 221] width 74 height 28
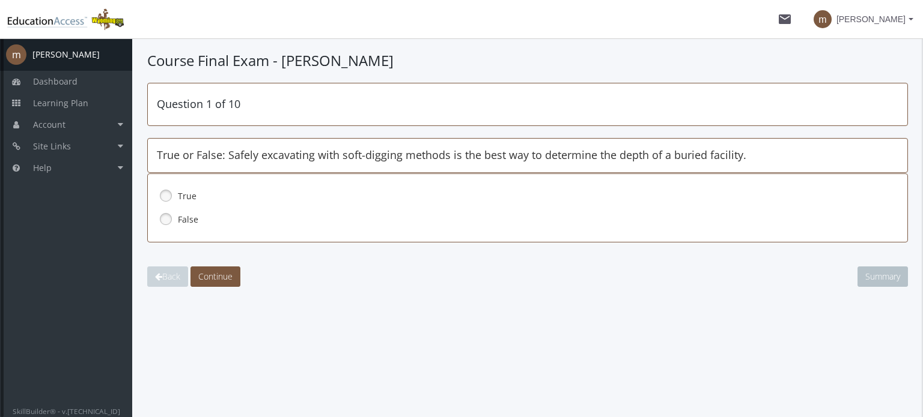
click at [179, 199] on label "True" at bounding box center [511, 196] width 667 height 12
click at [232, 278] on span "Continue" at bounding box center [215, 276] width 34 height 11
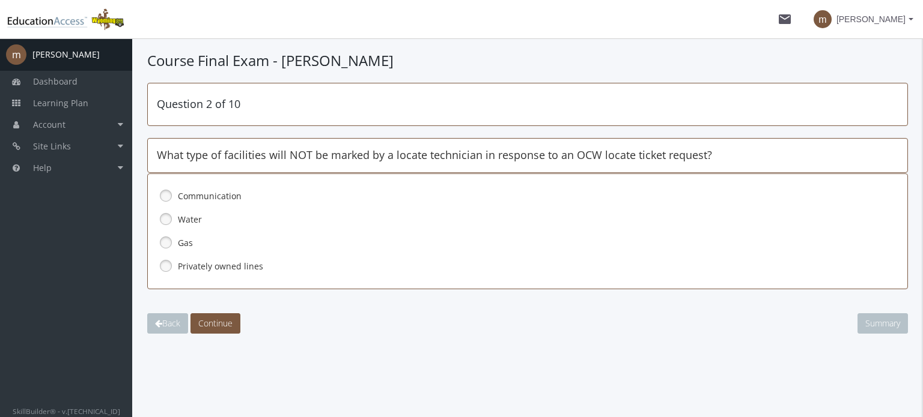
click at [214, 266] on label "Privately owned lines" at bounding box center [511, 267] width 667 height 12
click at [226, 316] on button "Continue" at bounding box center [215, 324] width 50 height 20
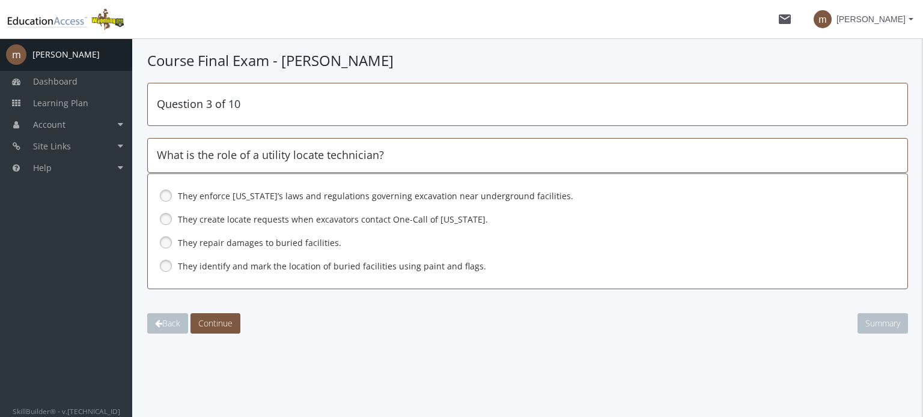
click at [273, 269] on label "They identify and mark the location of buried facilities using paint and flags." at bounding box center [511, 267] width 667 height 12
click at [225, 320] on span "Continue" at bounding box center [215, 323] width 34 height 11
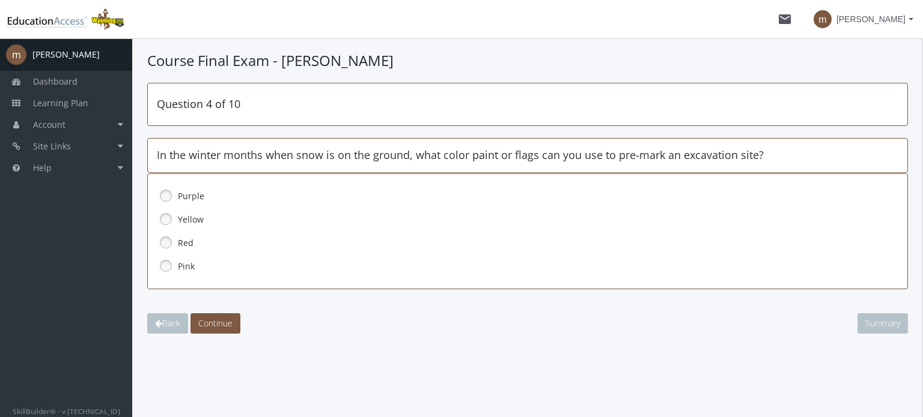
click at [161, 264] on link at bounding box center [166, 266] width 18 height 18
click at [216, 327] on span "Continue" at bounding box center [215, 323] width 34 height 11
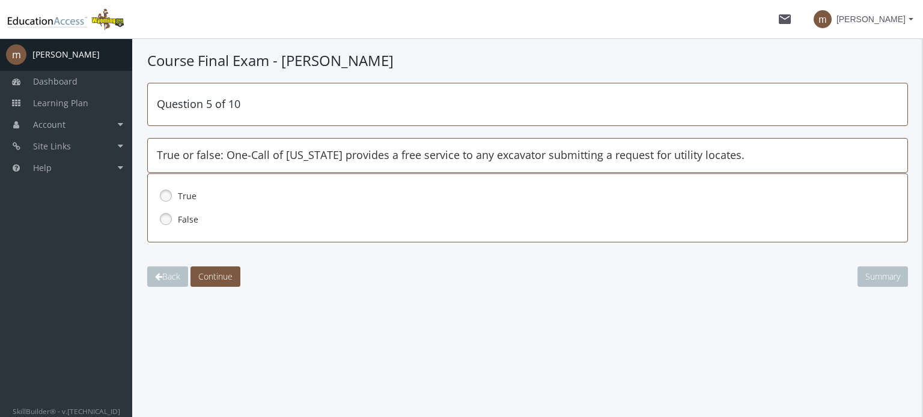
click at [183, 220] on label "False" at bounding box center [511, 220] width 667 height 12
click at [228, 271] on span "Continue" at bounding box center [215, 276] width 34 height 11
click at [187, 216] on label "False" at bounding box center [511, 220] width 667 height 12
click at [227, 278] on span "Continue" at bounding box center [215, 276] width 34 height 11
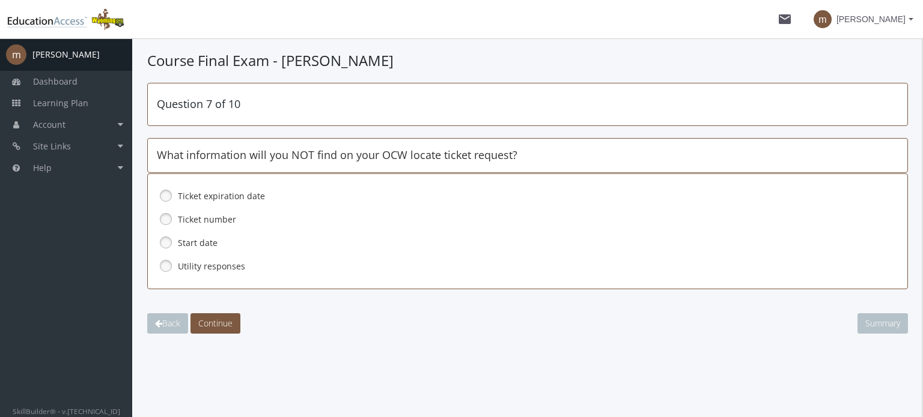
click at [207, 259] on div "Utility responses" at bounding box center [527, 267] width 741 height 20
click at [226, 321] on span "Continue" at bounding box center [215, 323] width 34 height 11
click at [196, 264] on label "All the above" at bounding box center [511, 267] width 667 height 12
click at [225, 322] on span "Continue" at bounding box center [215, 323] width 34 height 11
click at [206, 222] on label "2 full business days" at bounding box center [511, 220] width 667 height 12
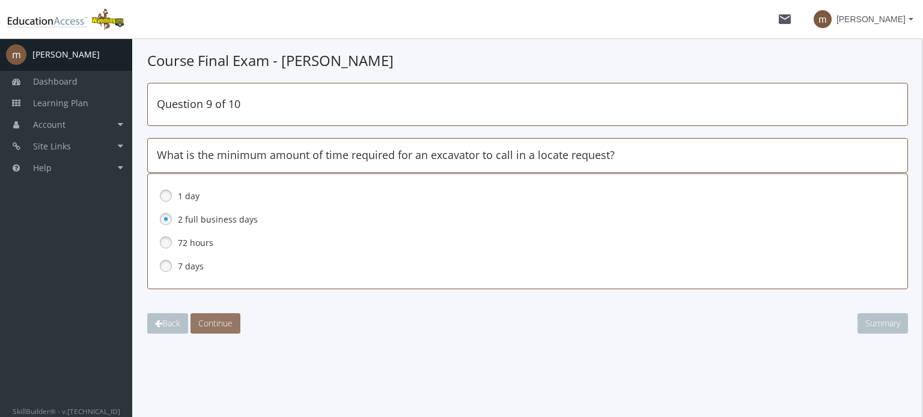
click at [221, 320] on span "Continue" at bounding box center [215, 323] width 34 height 11
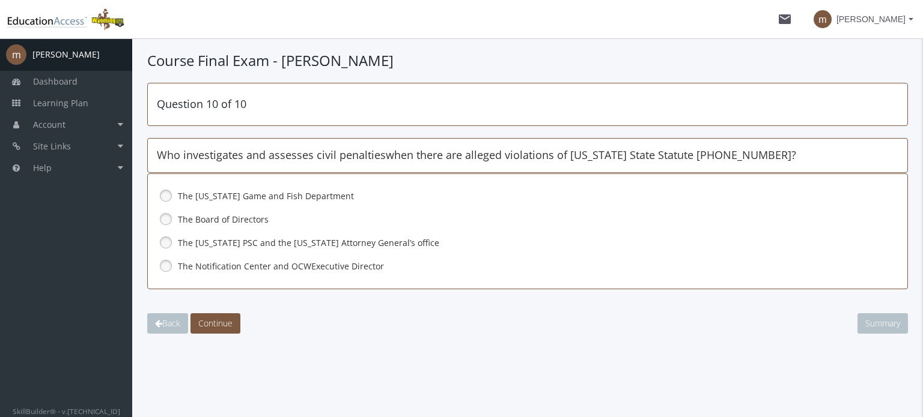
click at [297, 244] on span "The [US_STATE] PSC and the [US_STATE] Attorney General’s office" at bounding box center [308, 242] width 261 height 11
click at [221, 330] on button "Continue" at bounding box center [215, 324] width 50 height 20
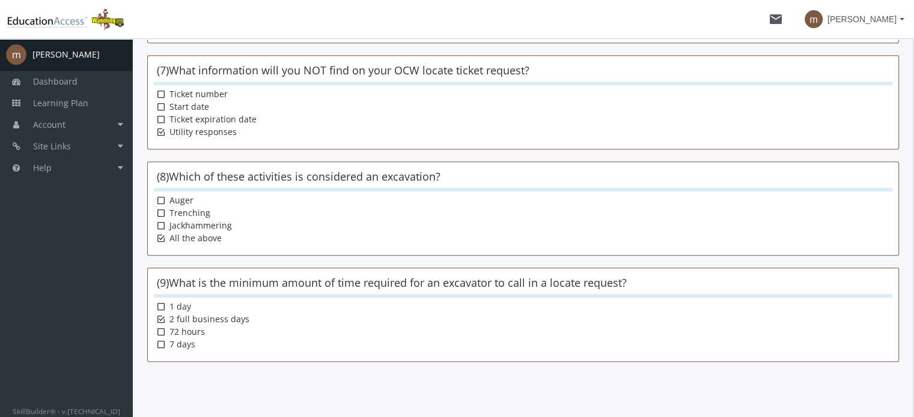
scroll to position [809, 0]
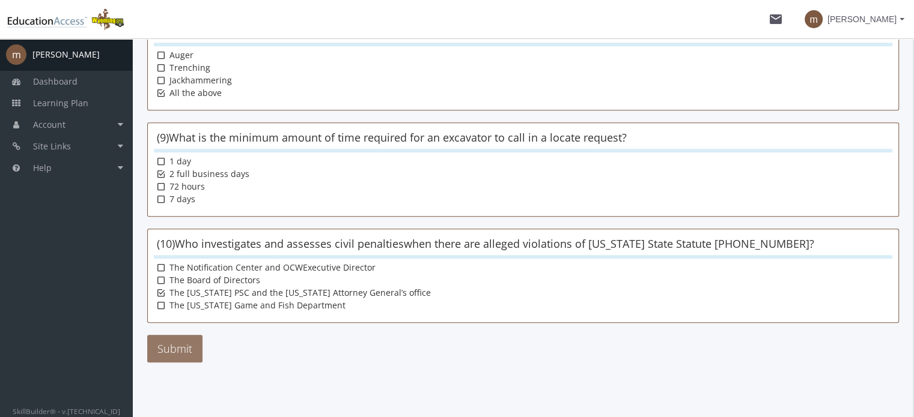
click at [156, 347] on button "Submit" at bounding box center [174, 349] width 55 height 28
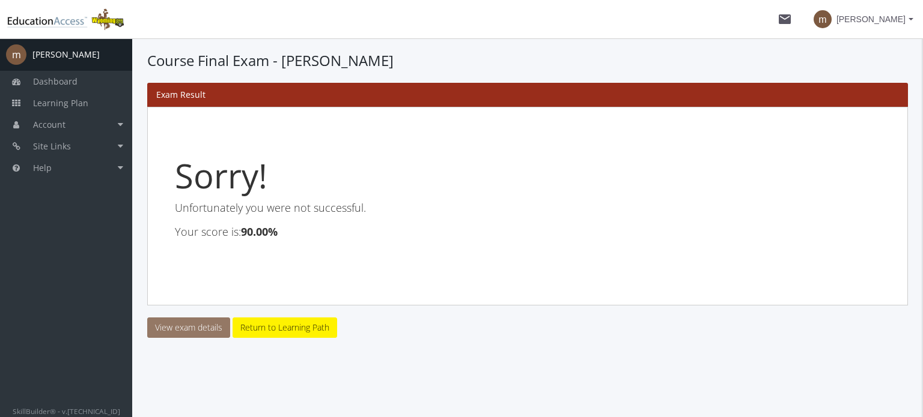
click at [201, 330] on link "View exam details" at bounding box center [188, 328] width 83 height 20
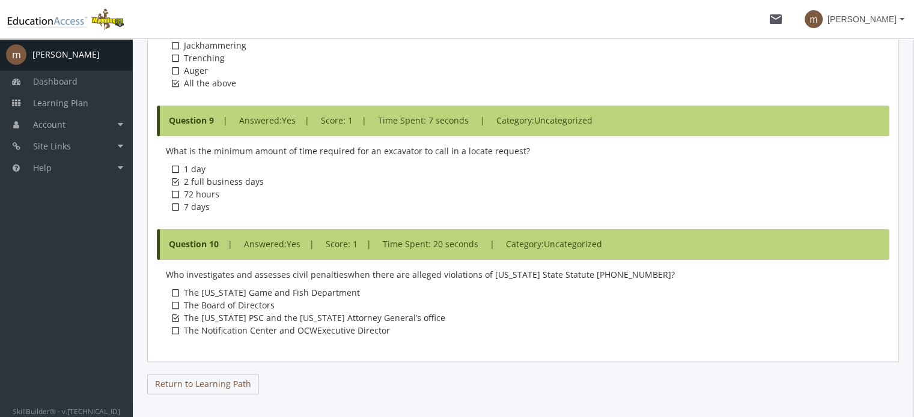
scroll to position [1812, 0]
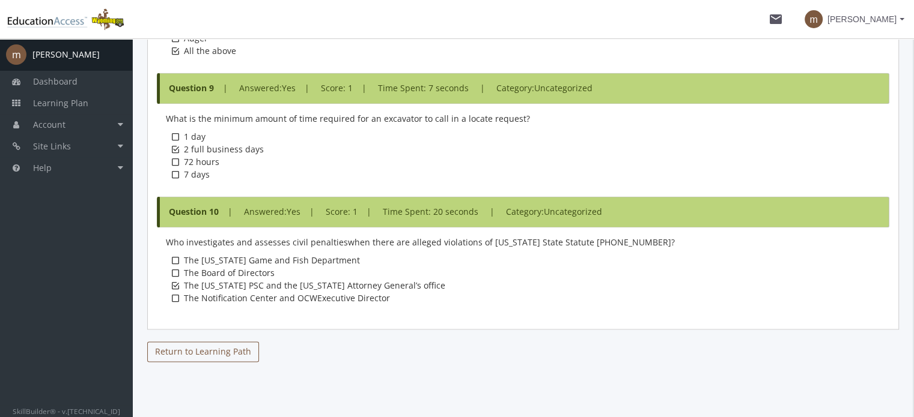
click at [196, 344] on link "Return to Learning Path" at bounding box center [203, 352] width 112 height 20
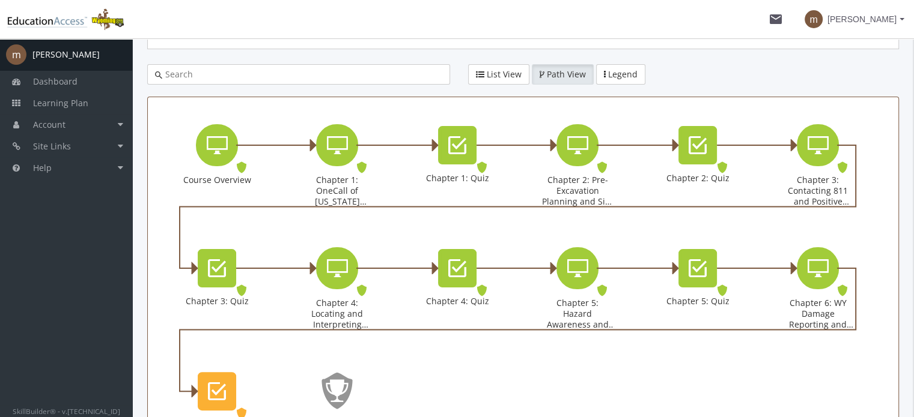
scroll to position [365, 0]
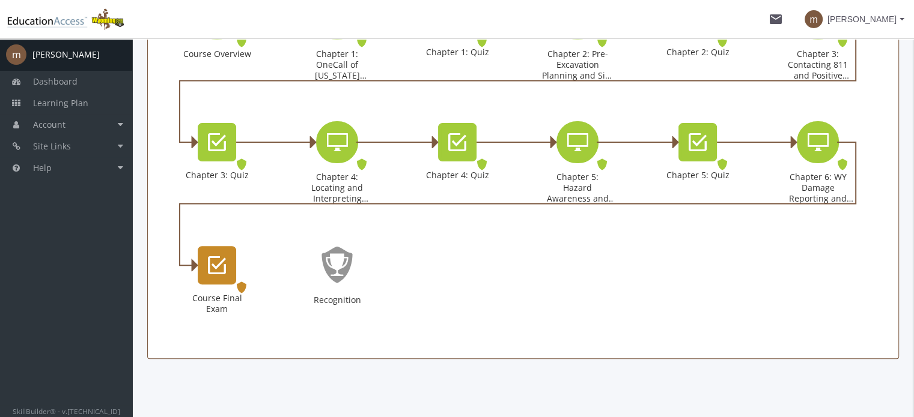
click at [226, 275] on div "Course Final Exam" at bounding box center [217, 265] width 38 height 38
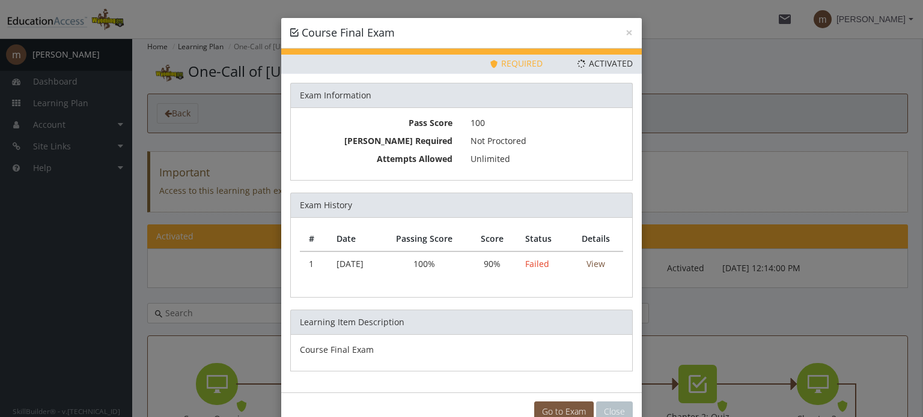
scroll to position [29, 0]
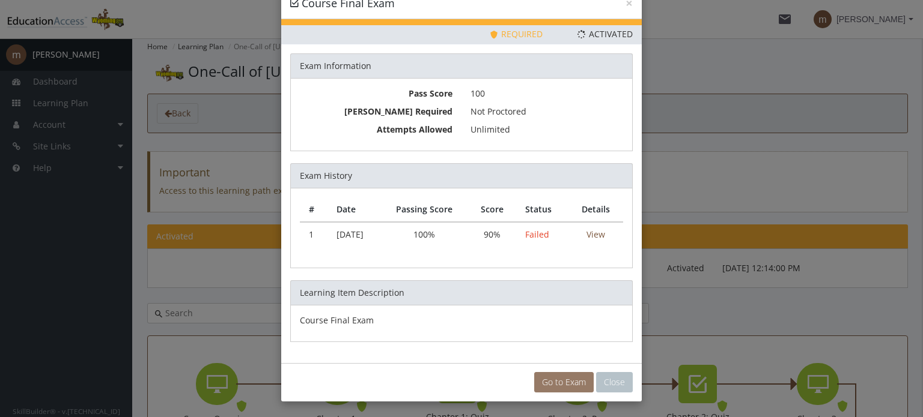
click at [563, 380] on link "Go to Exam" at bounding box center [563, 382] width 59 height 20
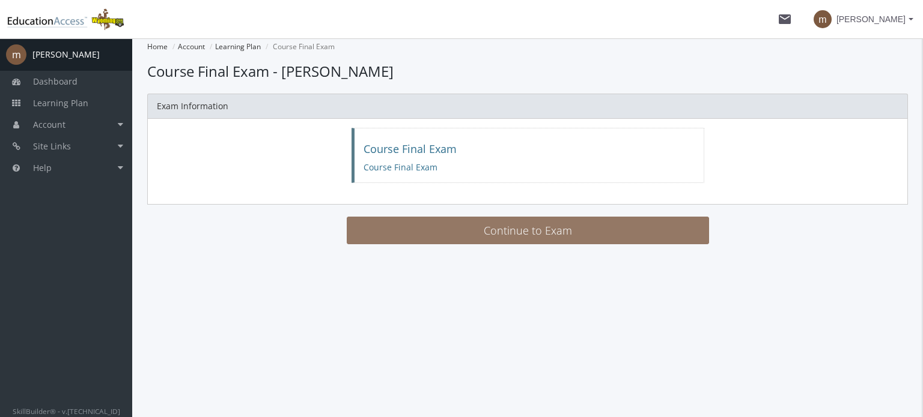
click at [420, 230] on button "Continue to Exam" at bounding box center [528, 231] width 362 height 28
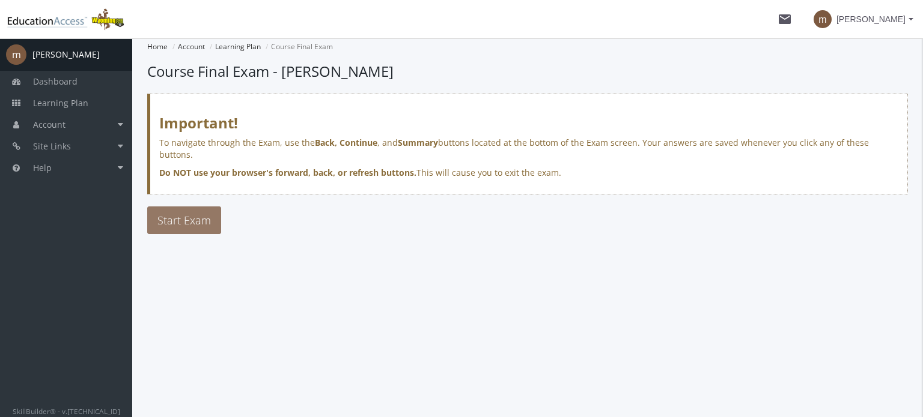
click at [200, 213] on span "Start Exam" at bounding box center [183, 220] width 53 height 14
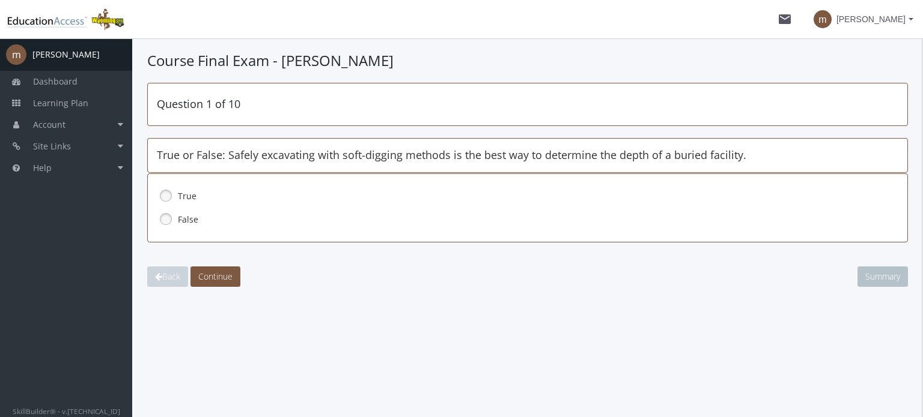
click at [175, 196] on div "True" at bounding box center [527, 196] width 741 height 20
click at [222, 276] on span "Continue" at bounding box center [215, 276] width 34 height 11
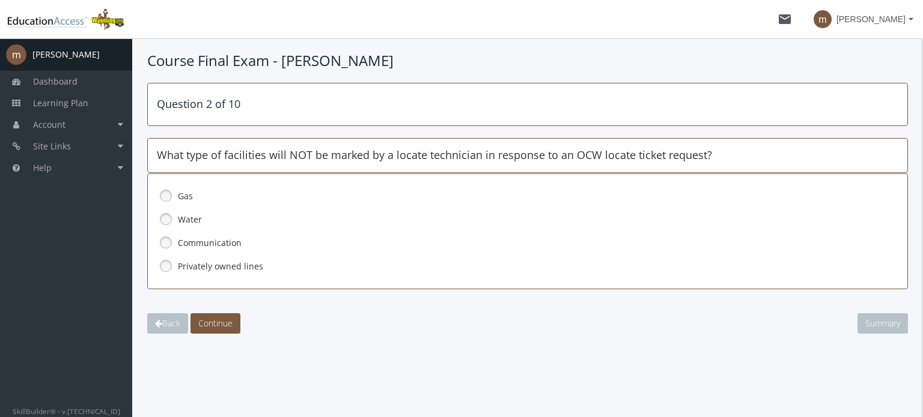
click at [177, 270] on div "Privately owned lines" at bounding box center [527, 267] width 741 height 20
click at [228, 315] on button "Continue" at bounding box center [215, 324] width 50 height 20
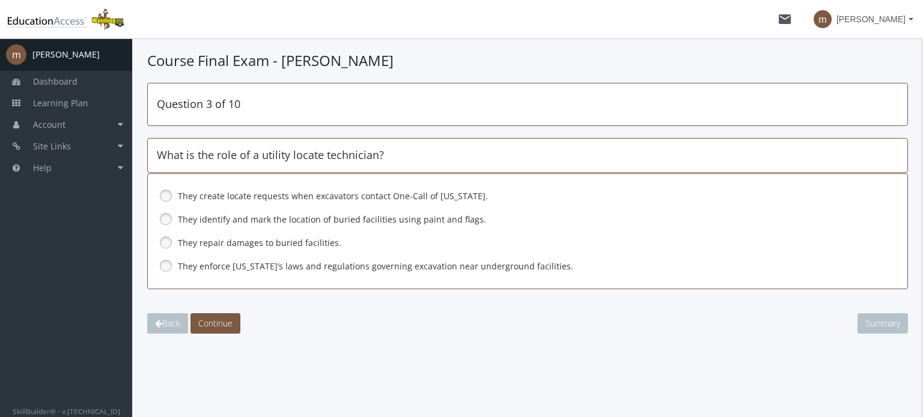
click at [238, 220] on label "They identify and mark the location of buried facilities using paint and flags." at bounding box center [511, 220] width 667 height 12
click at [210, 329] on button "Continue" at bounding box center [215, 324] width 50 height 20
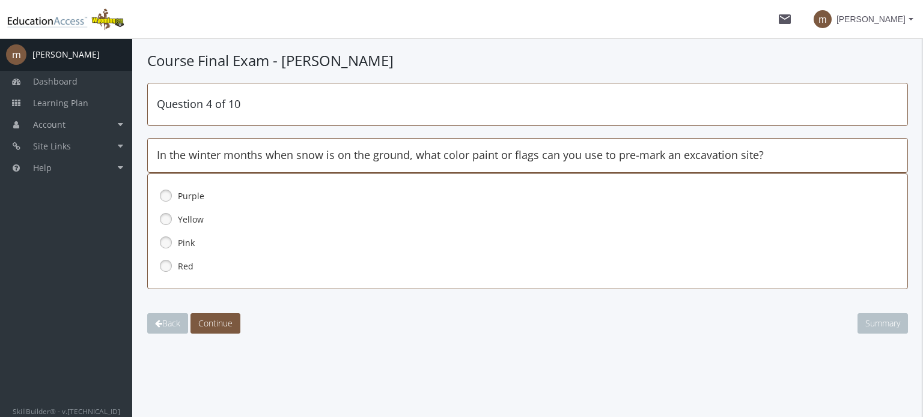
click at [166, 249] on link at bounding box center [166, 243] width 18 height 18
click at [219, 321] on span "Continue" at bounding box center [215, 323] width 34 height 11
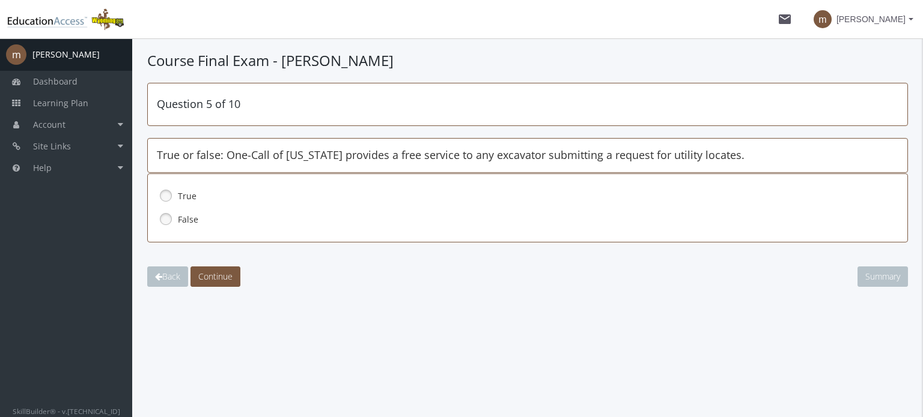
click at [183, 195] on label "True" at bounding box center [511, 196] width 667 height 12
click at [216, 271] on span "Continue" at bounding box center [215, 276] width 34 height 11
click at [175, 223] on div "False" at bounding box center [527, 220] width 741 height 20
click at [225, 273] on span "Continue" at bounding box center [215, 276] width 34 height 11
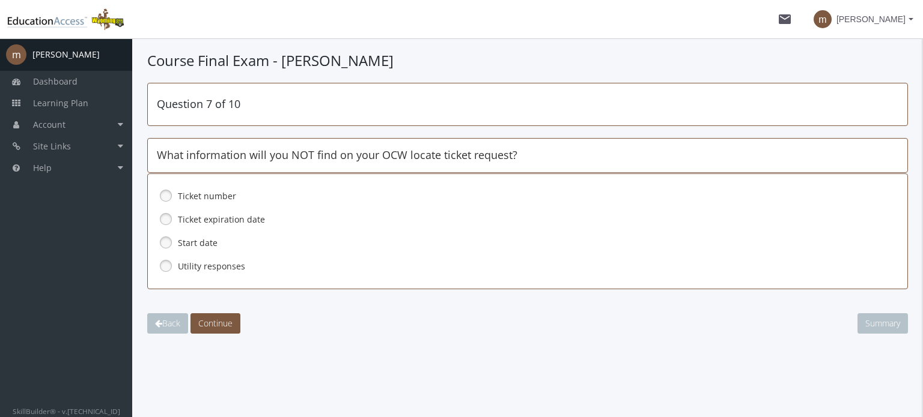
click at [170, 259] on link at bounding box center [166, 266] width 18 height 18
click at [211, 320] on span "Continue" at bounding box center [215, 323] width 34 height 11
click at [164, 269] on link at bounding box center [166, 266] width 18 height 18
click at [199, 323] on span "Continue" at bounding box center [215, 323] width 34 height 11
click at [177, 211] on div "2 full business days" at bounding box center [527, 220] width 741 height 20
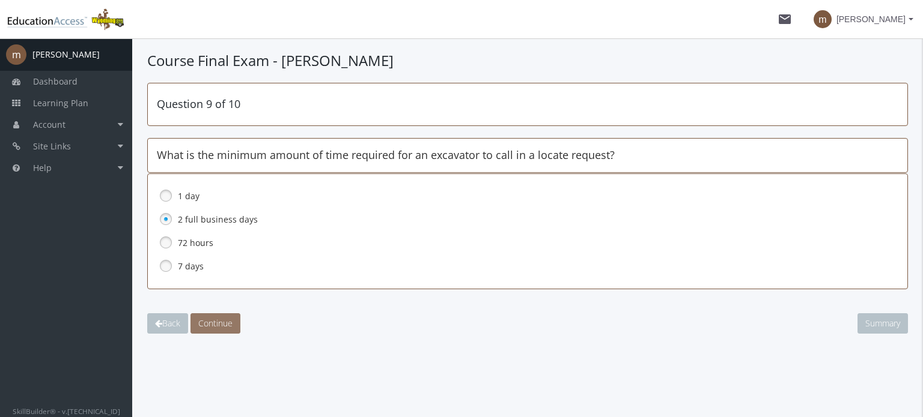
click at [210, 321] on span "Continue" at bounding box center [215, 323] width 34 height 11
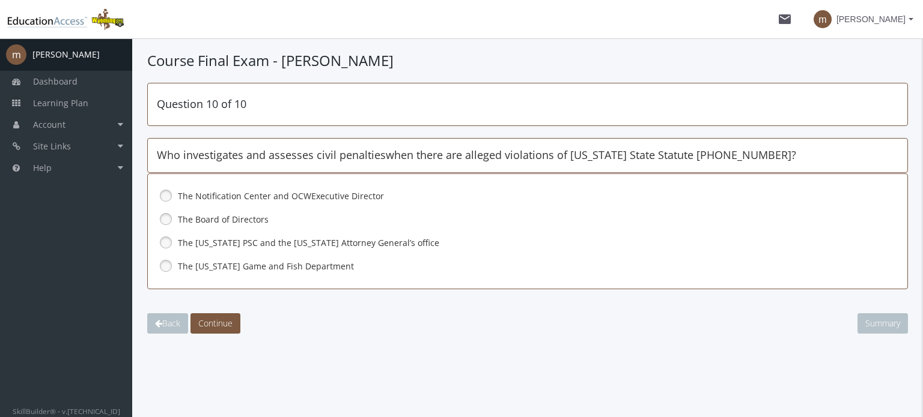
click at [270, 249] on div "The [US_STATE] PSC and the [US_STATE] Attorney General’s office" at bounding box center [527, 243] width 741 height 20
click at [225, 324] on span "Continue" at bounding box center [215, 323] width 34 height 11
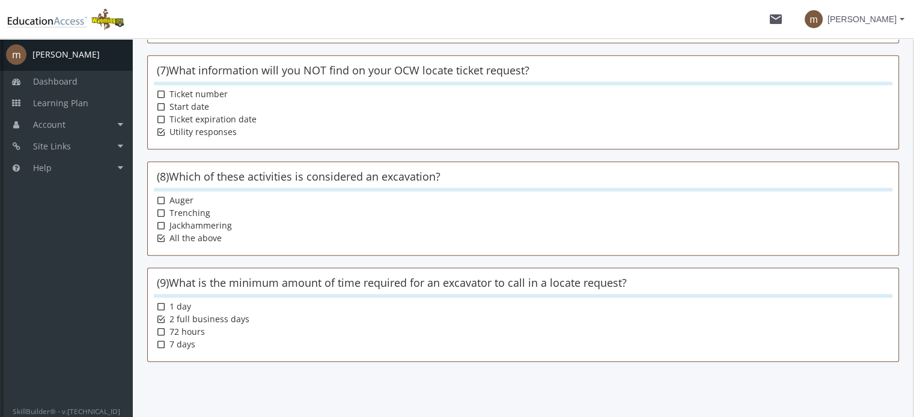
scroll to position [809, 0]
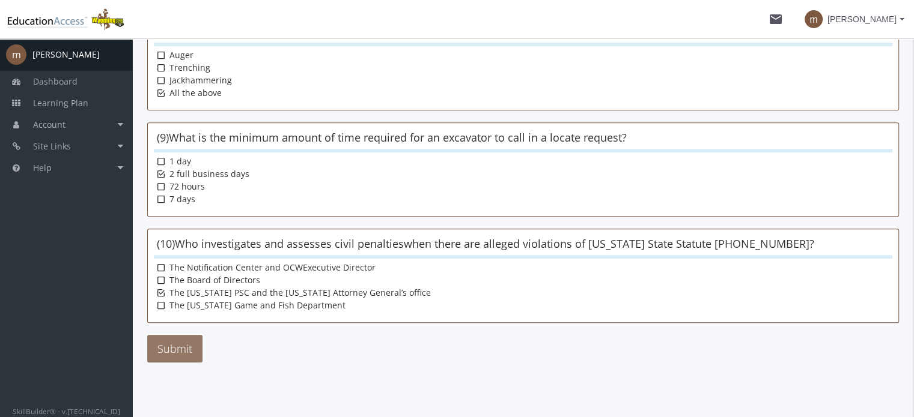
click at [183, 351] on button "Submit" at bounding box center [174, 349] width 55 height 28
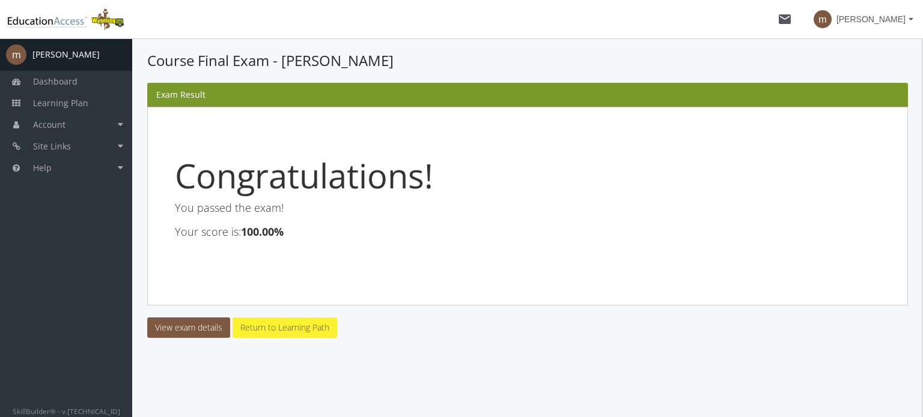
click at [284, 319] on link "Return to Learning Path" at bounding box center [284, 328] width 105 height 20
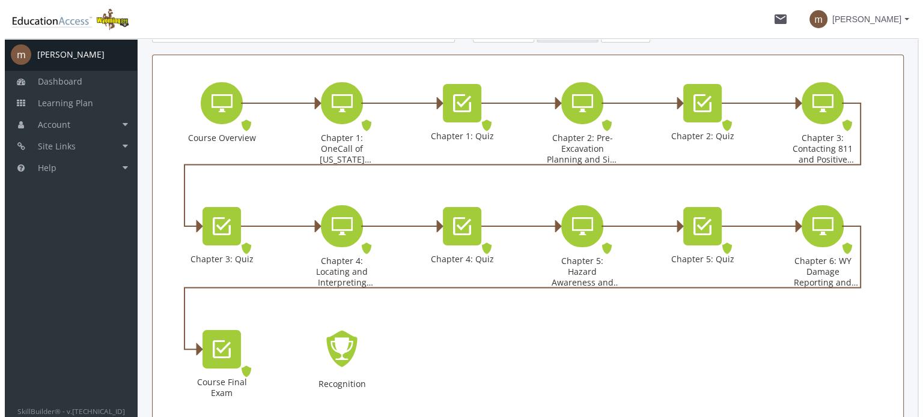
scroll to position [313, 0]
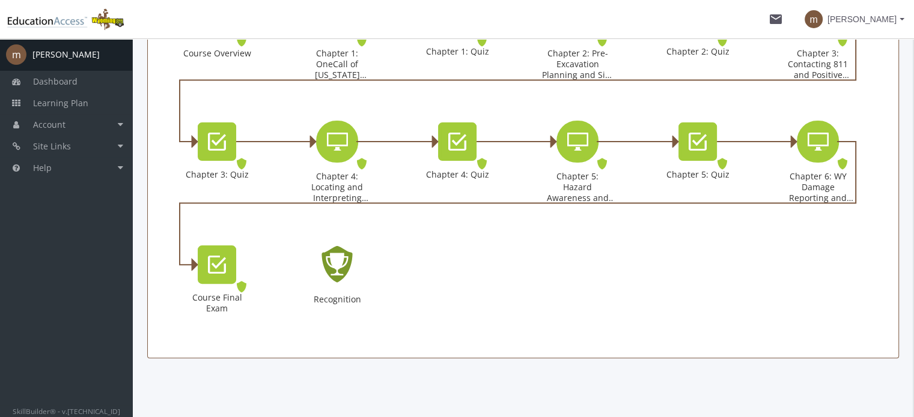
click at [321, 283] on icon "Recognition - Completed" at bounding box center [337, 264] width 38 height 55
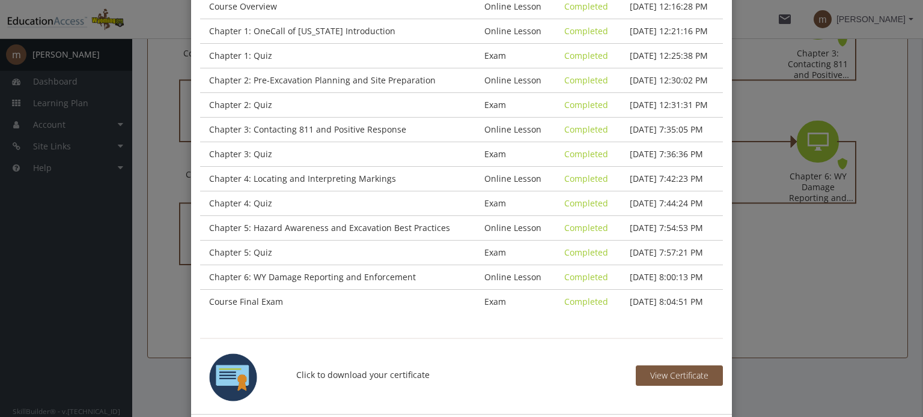
scroll to position [236, 0]
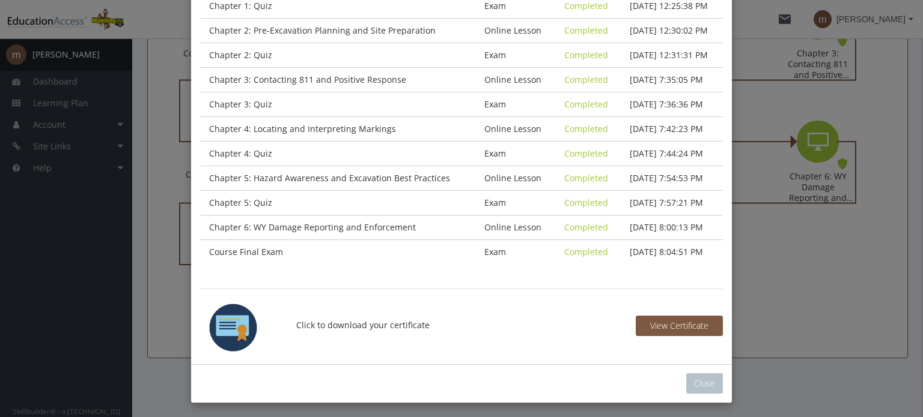
click at [353, 326] on p "Click to download your certificate" at bounding box center [461, 326] width 348 height 48
click at [682, 323] on span "View Certificate" at bounding box center [679, 325] width 58 height 11
